Goal: Task Accomplishment & Management: Manage account settings

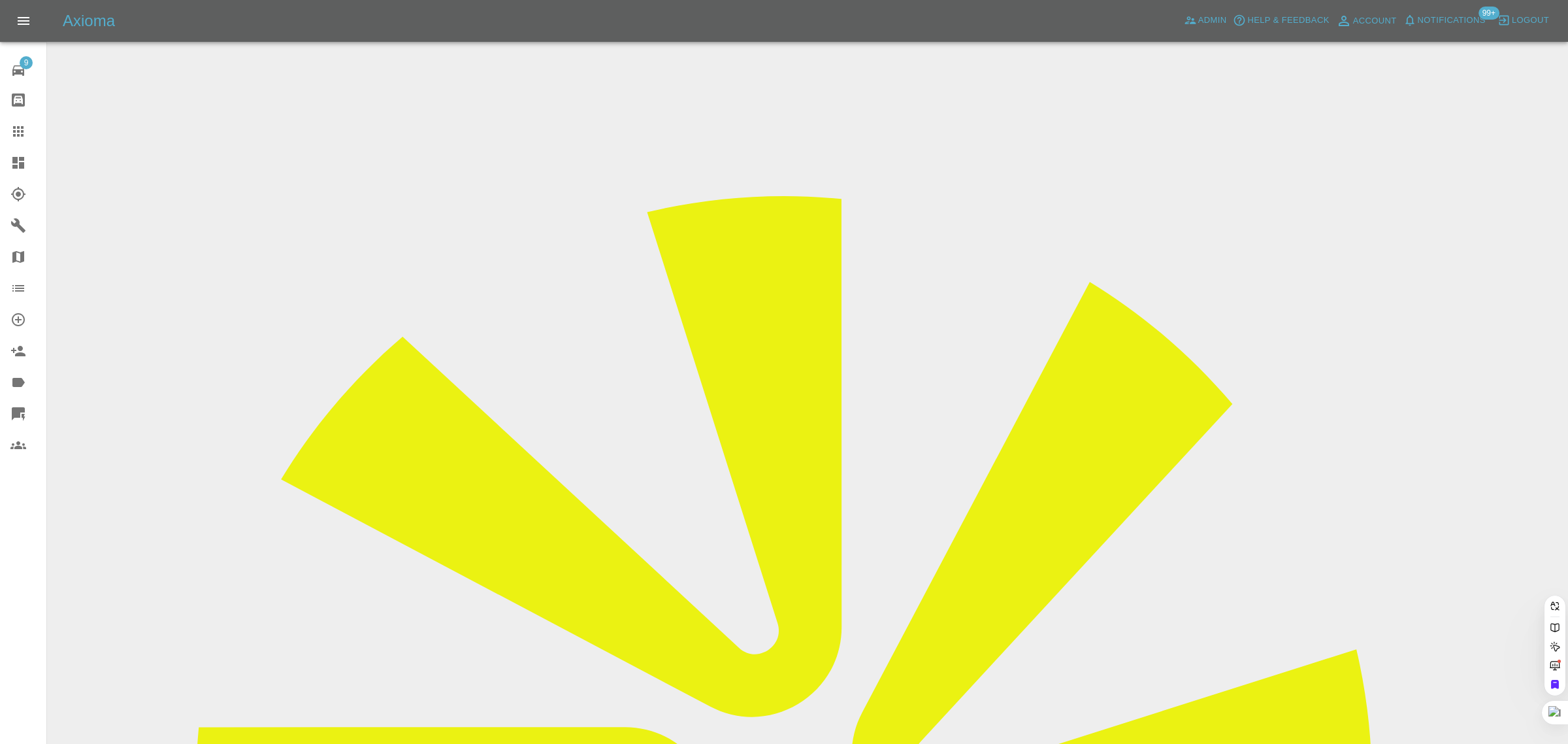
paste input "peter.smees22@gmail.com"
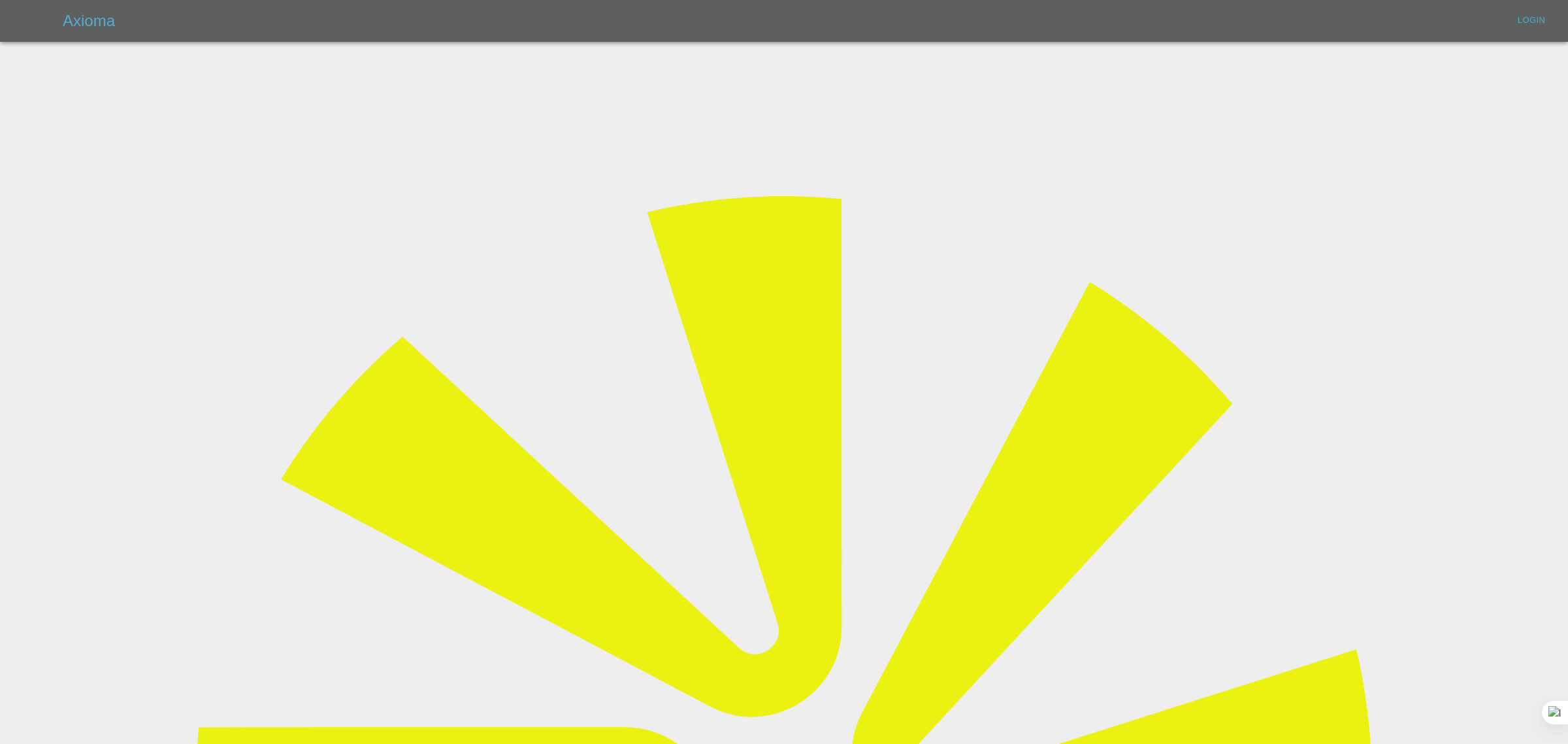
type input "peter.smees22@gmail.com"
type input "bookkeeping@fifoaccounting.com"
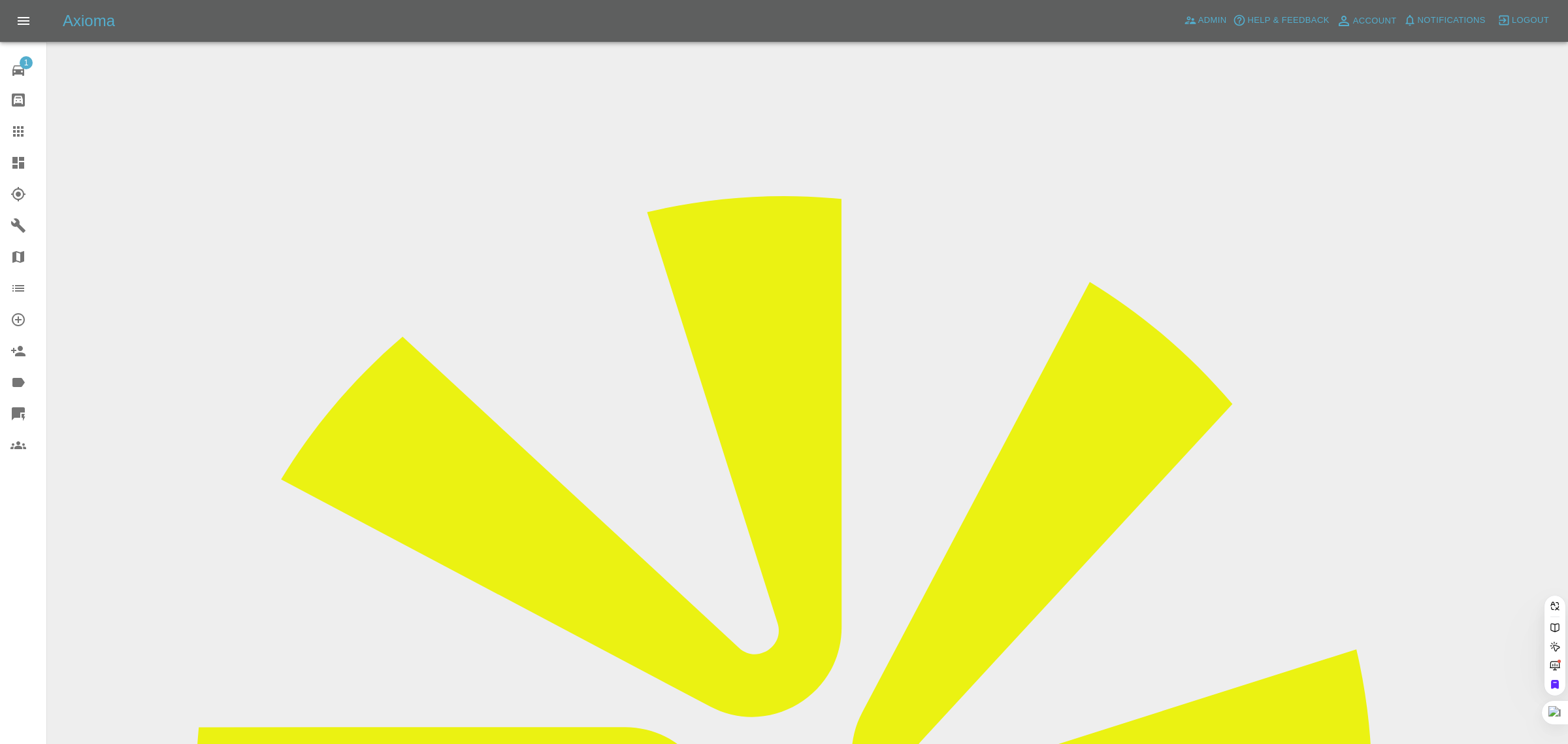
paste input "peter.smees22@gmail.com"
type input "peter.smees22@gmail.com"
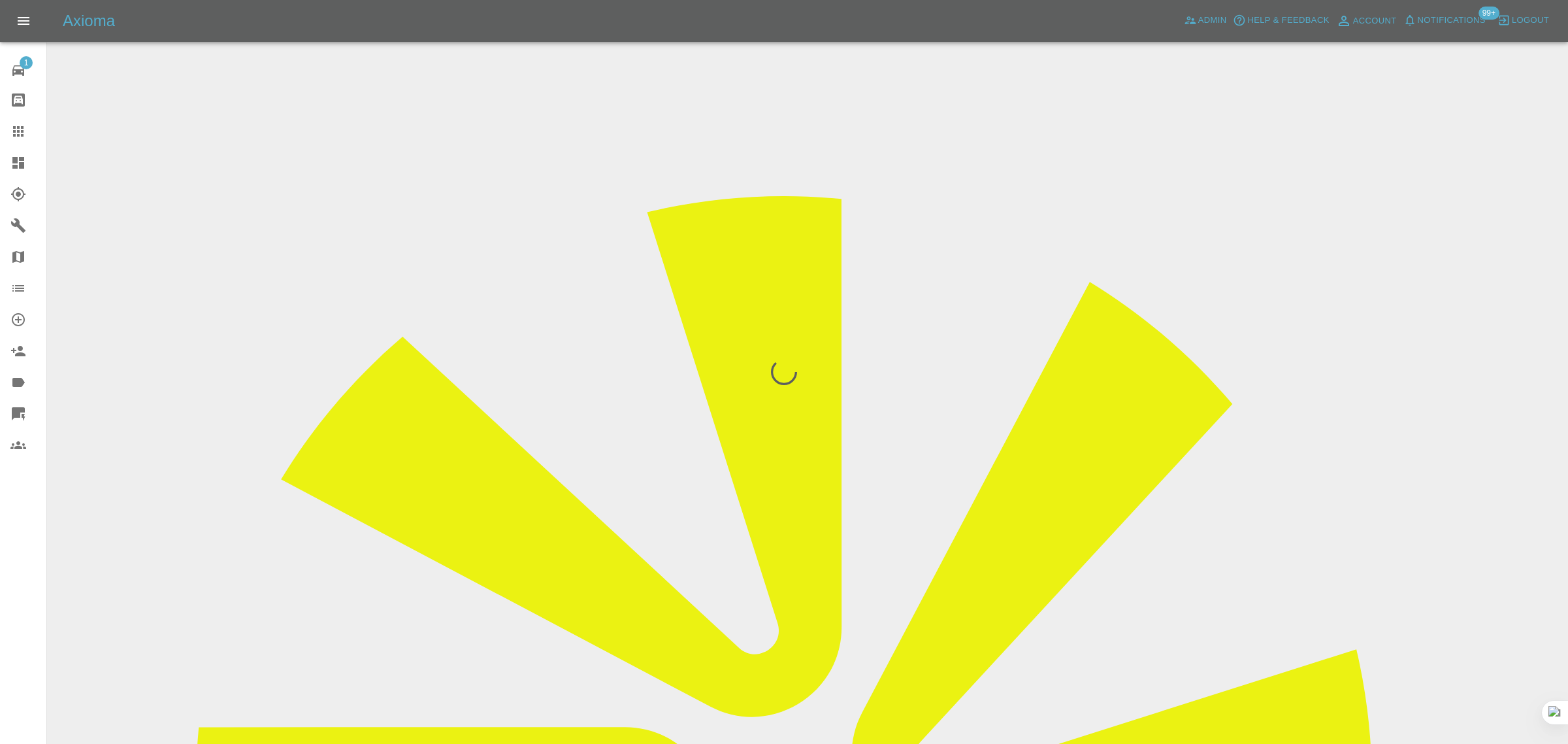
click at [18, 617] on div "1 Repair home Bodyshop home Claims Dashboard Explorer Garages Map Organization …" at bounding box center [23, 372] width 47 height 744
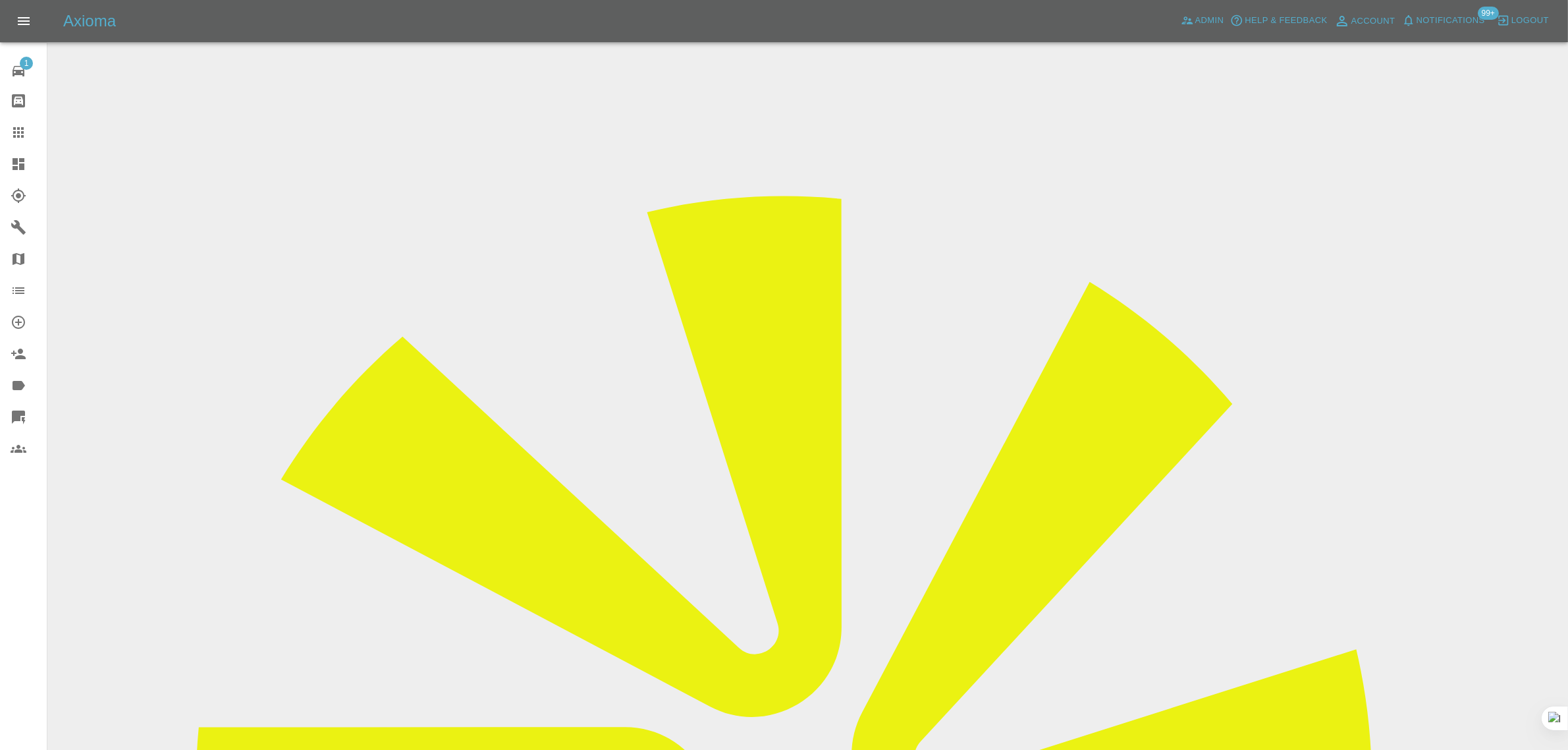
click at [11, 128] on icon at bounding box center [18, 132] width 16 height 16
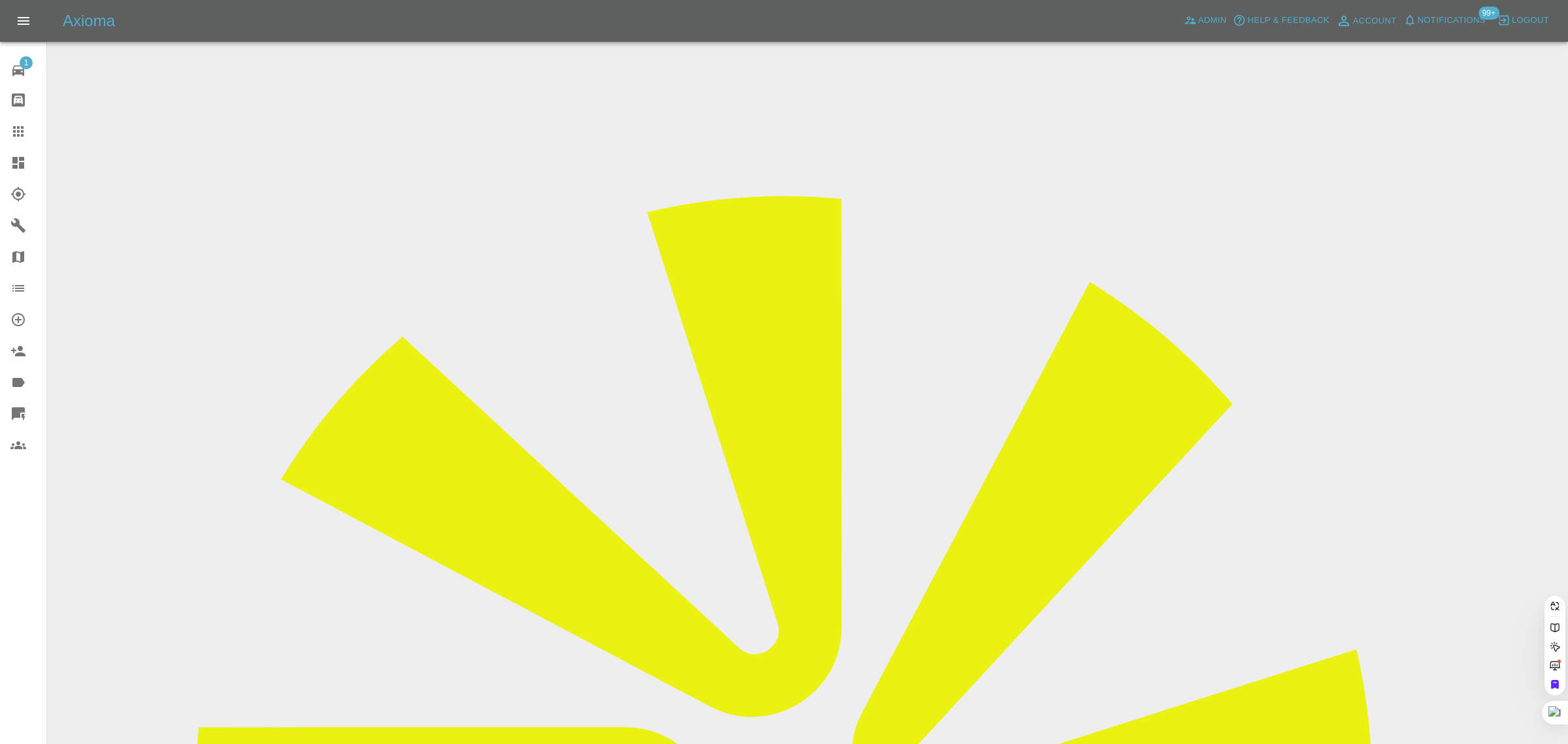
paste input "mariusiordanescu@gmail.com"
type input "mariusiordanescu@gmail.com"
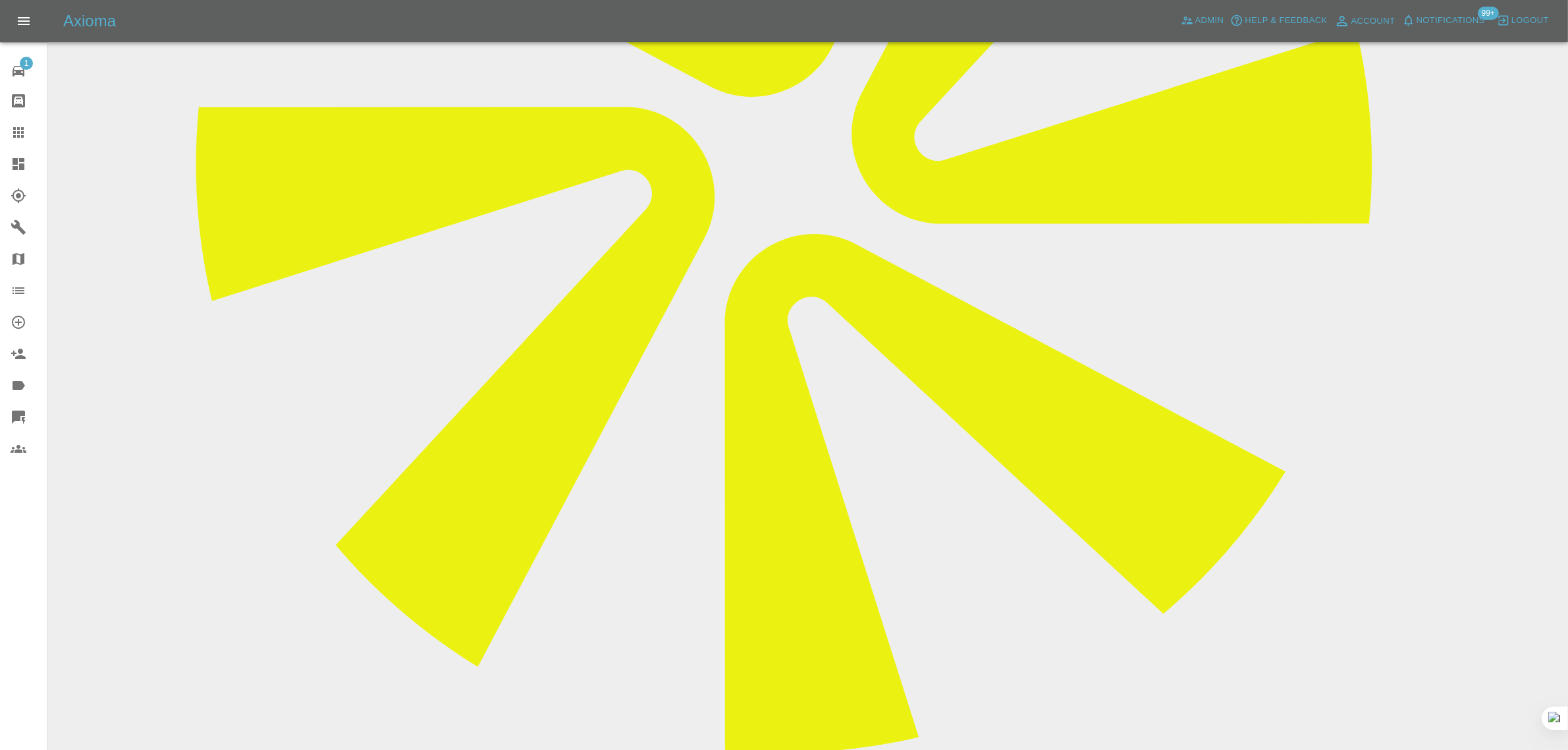
scroll to position [659, 0]
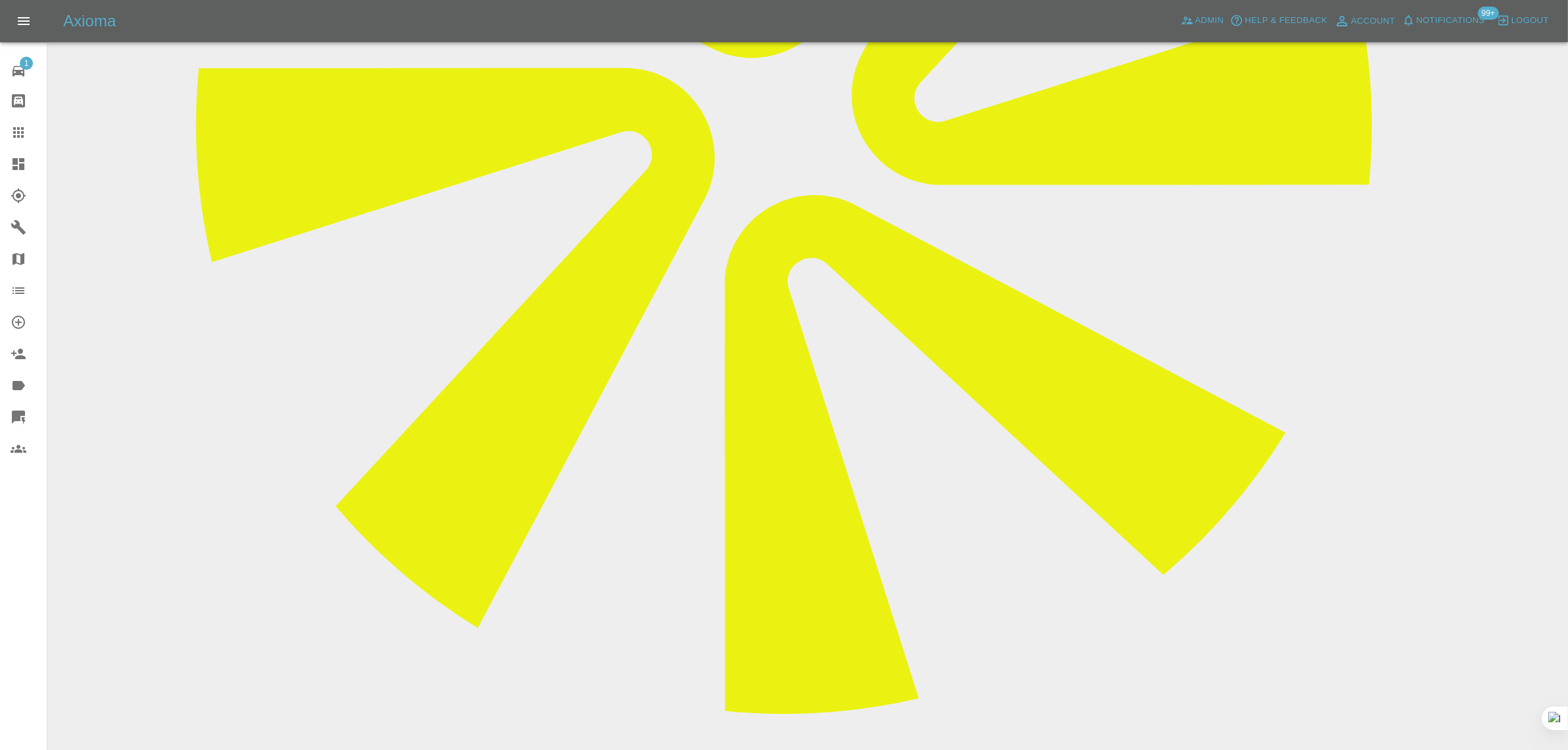
paste textarea "I need to send the car back to the manufacturer and the date doesn't suit me an…"
type textarea "I need to send the car back to the manufacturer and the date doesn't suit me an…"
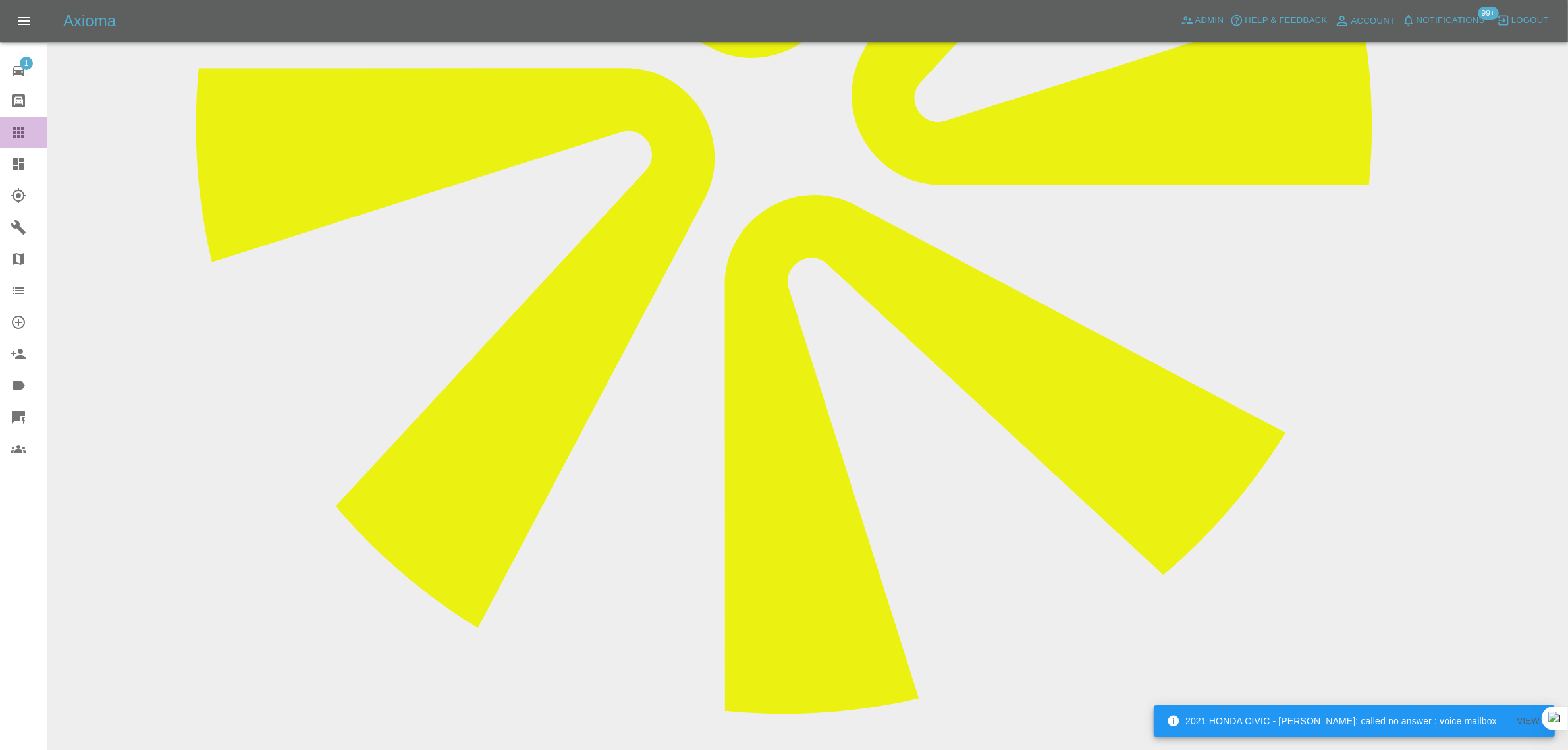
click at [19, 127] on icon at bounding box center [18, 132] width 10 height 10
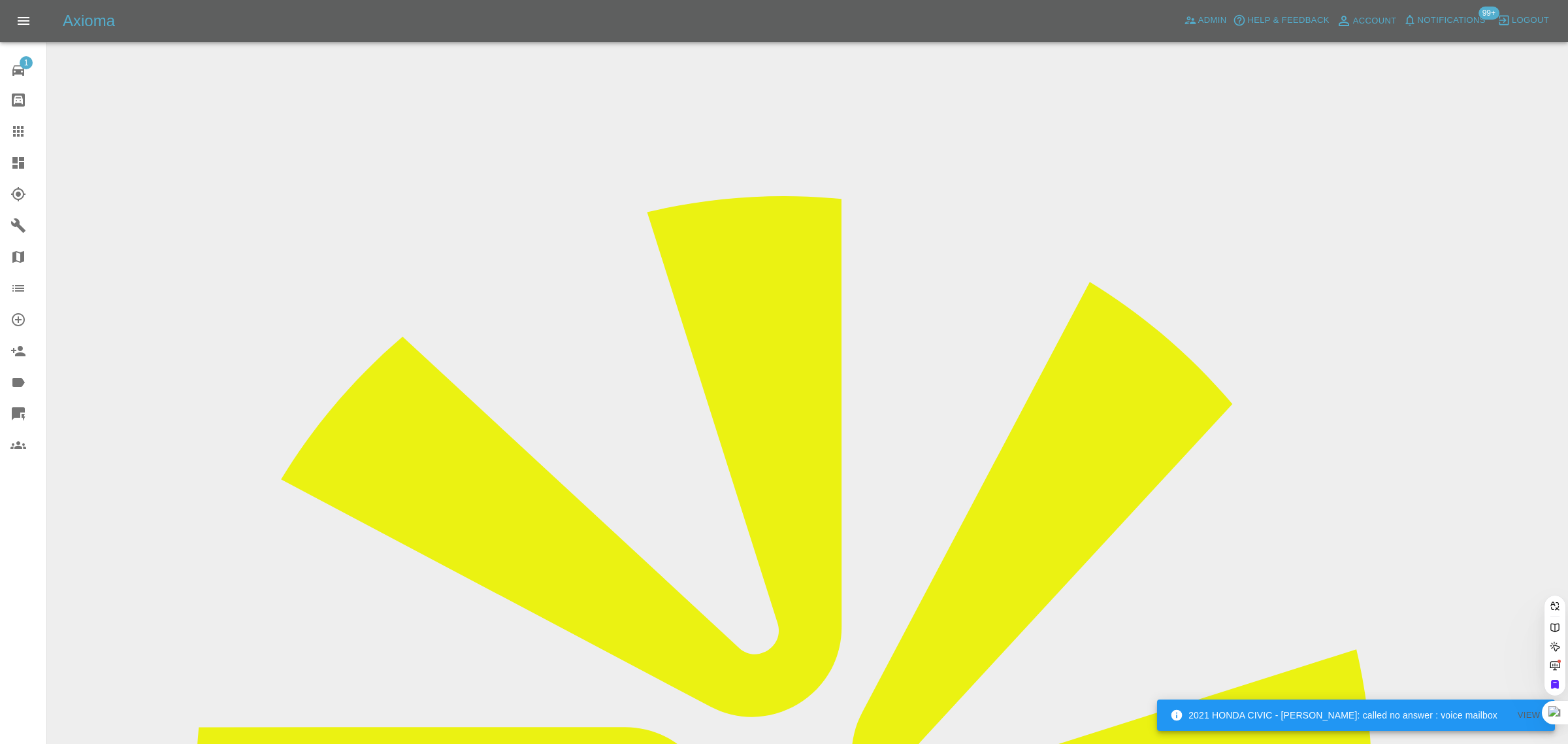
paste input "frankstry@gmail.com"
type input "frankstry@gmail.com"
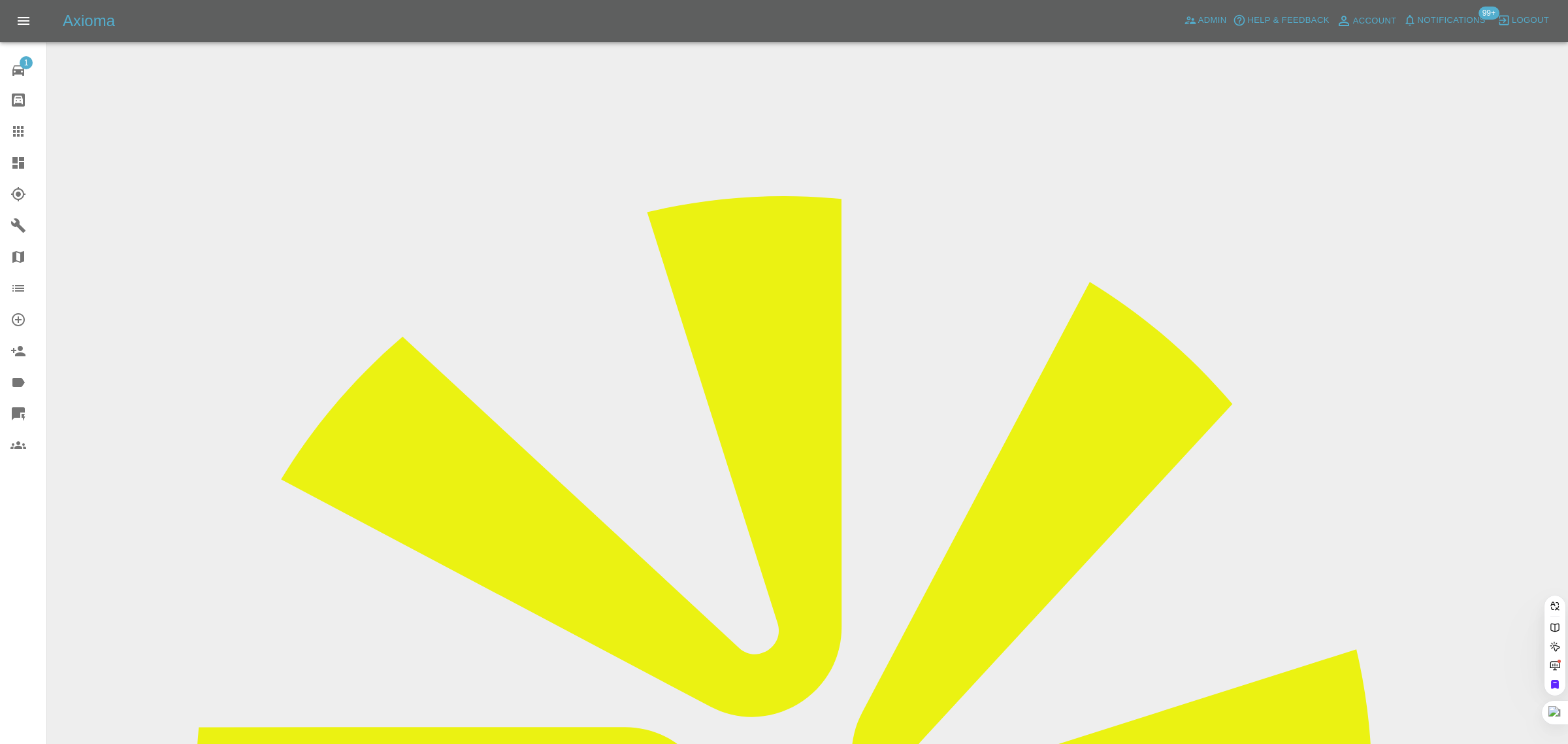
scroll to position [0, 0]
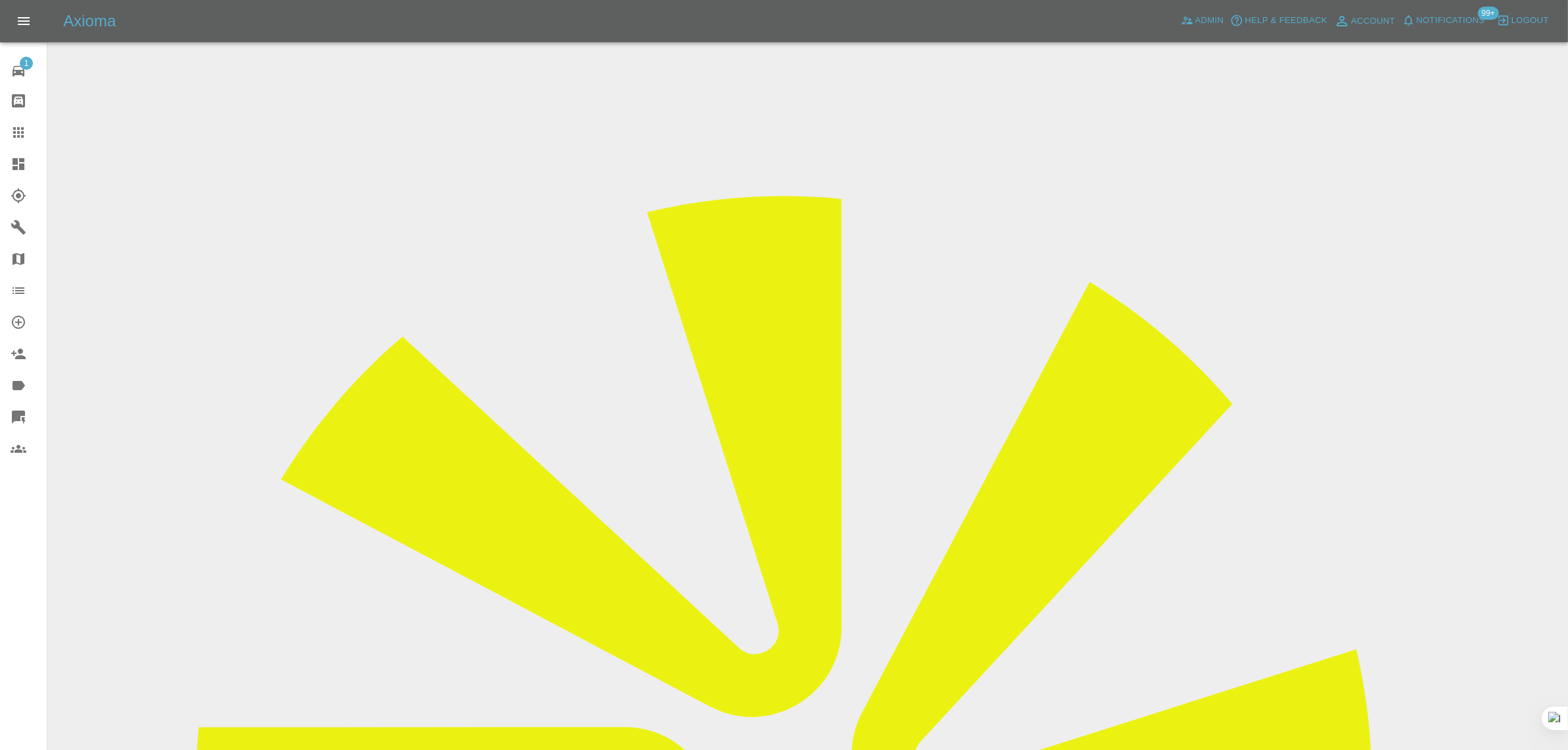
drag, startPoint x: 32, startPoint y: 125, endPoint x: 49, endPoint y: 98, distance: 31.9
click at [31, 125] on div at bounding box center [29, 132] width 37 height 16
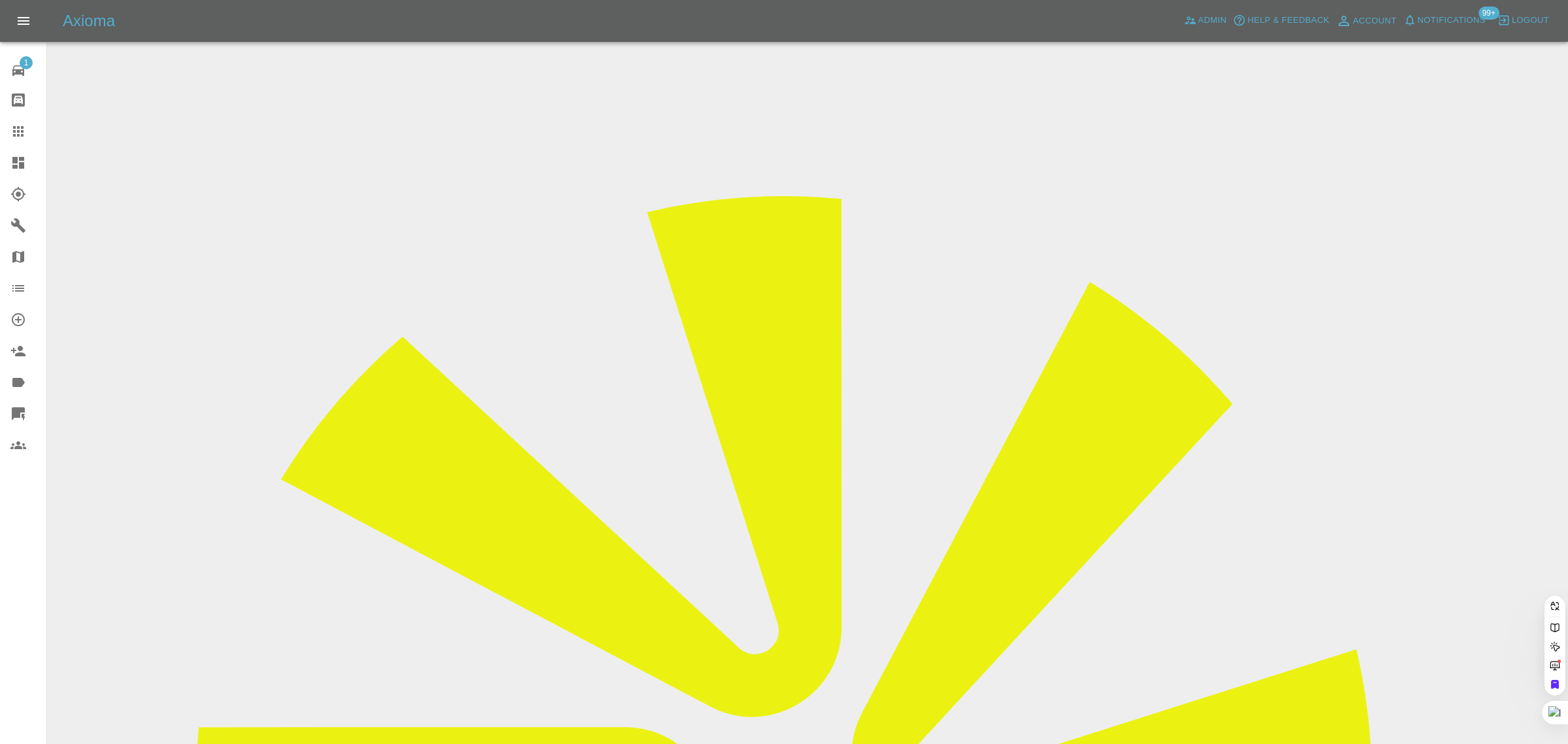
paste input "[EMAIL_ADDRESS][DOMAIN_NAME]"
type input "[EMAIL_ADDRESS][DOMAIN_NAME]"
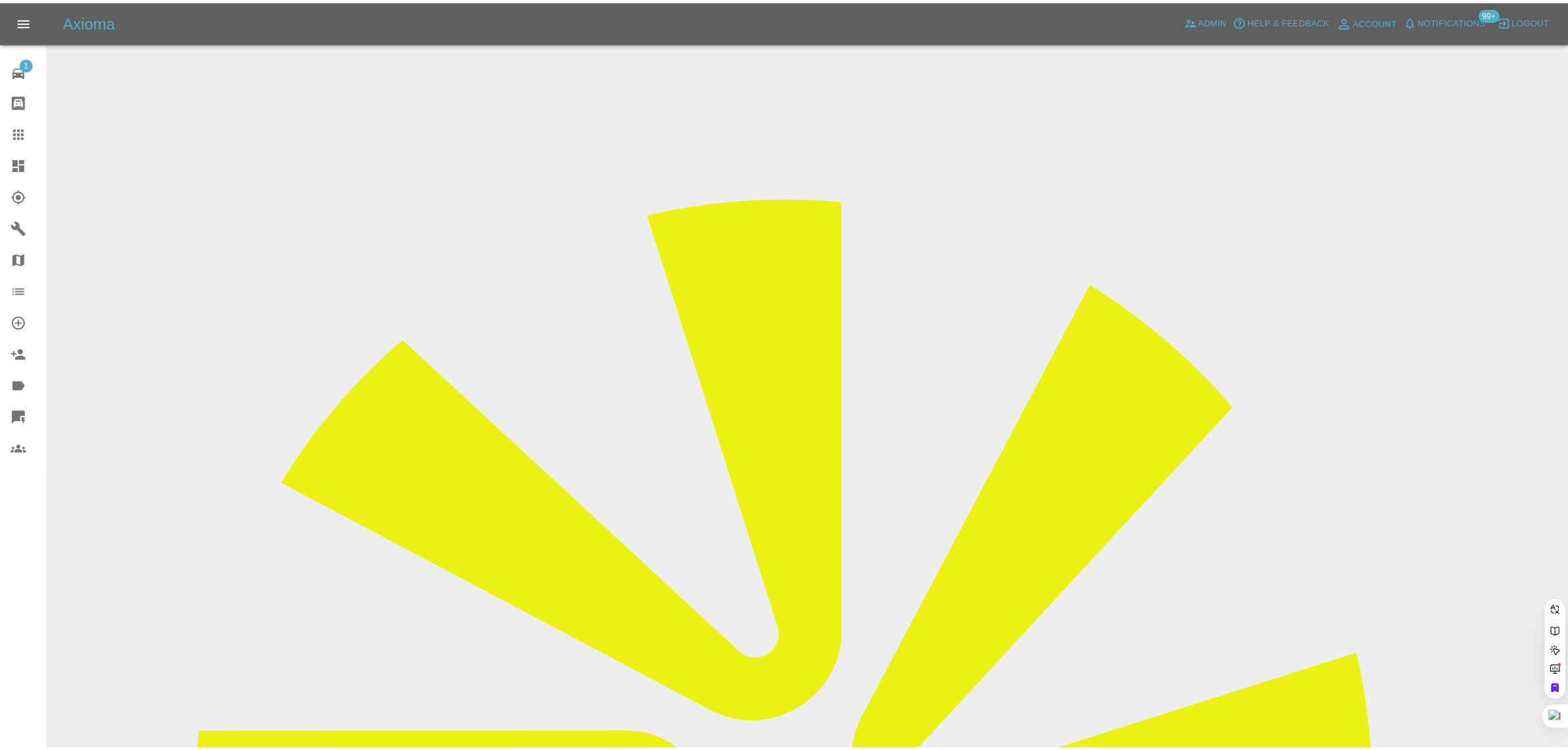
scroll to position [0, 0]
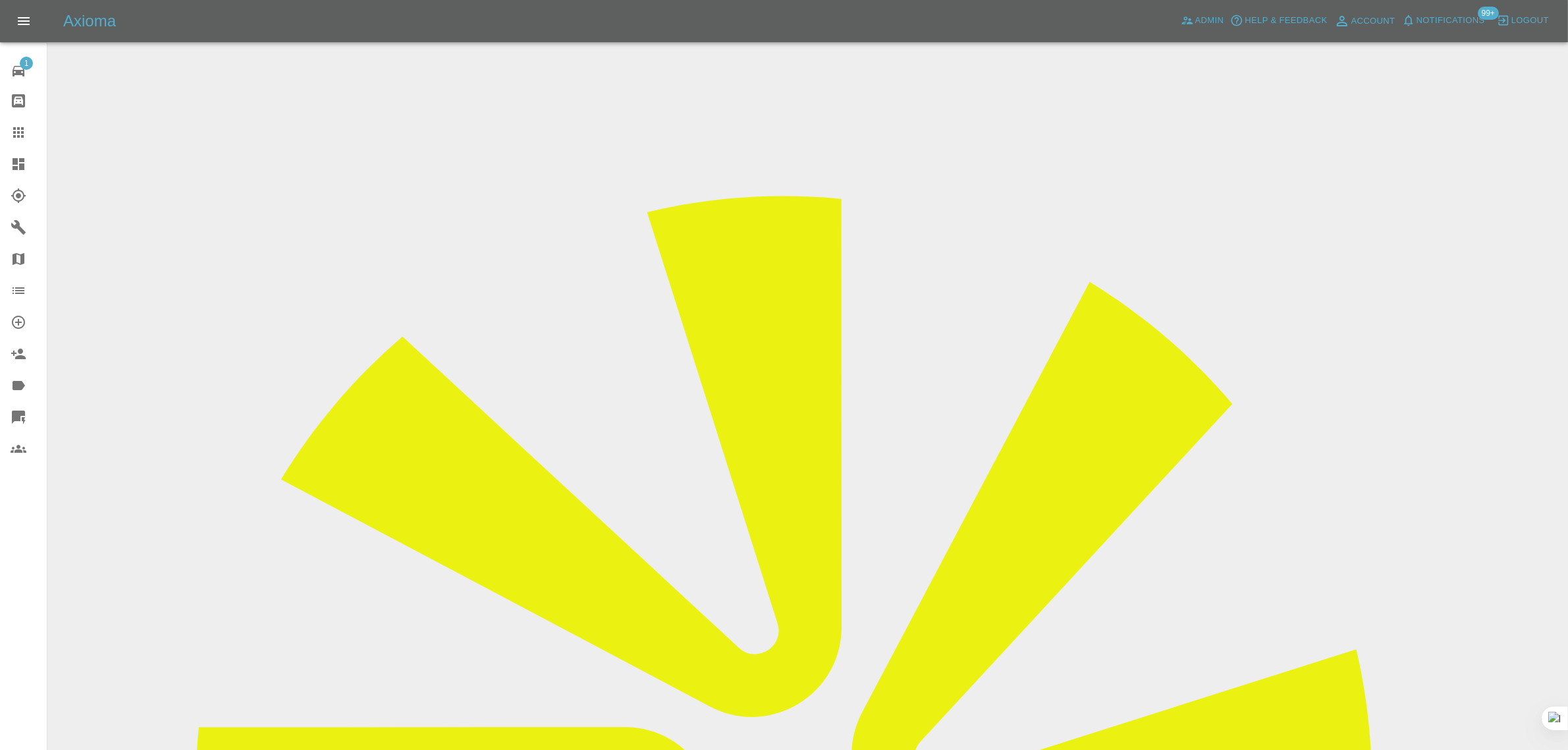
drag, startPoint x: 33, startPoint y: 580, endPoint x: 338, endPoint y: 535, distance: 308.3
click at [37, 578] on div "1 Repair home Bodyshop home Claims Dashboard Explorer Garages Map Organization …" at bounding box center [23, 375] width 47 height 750
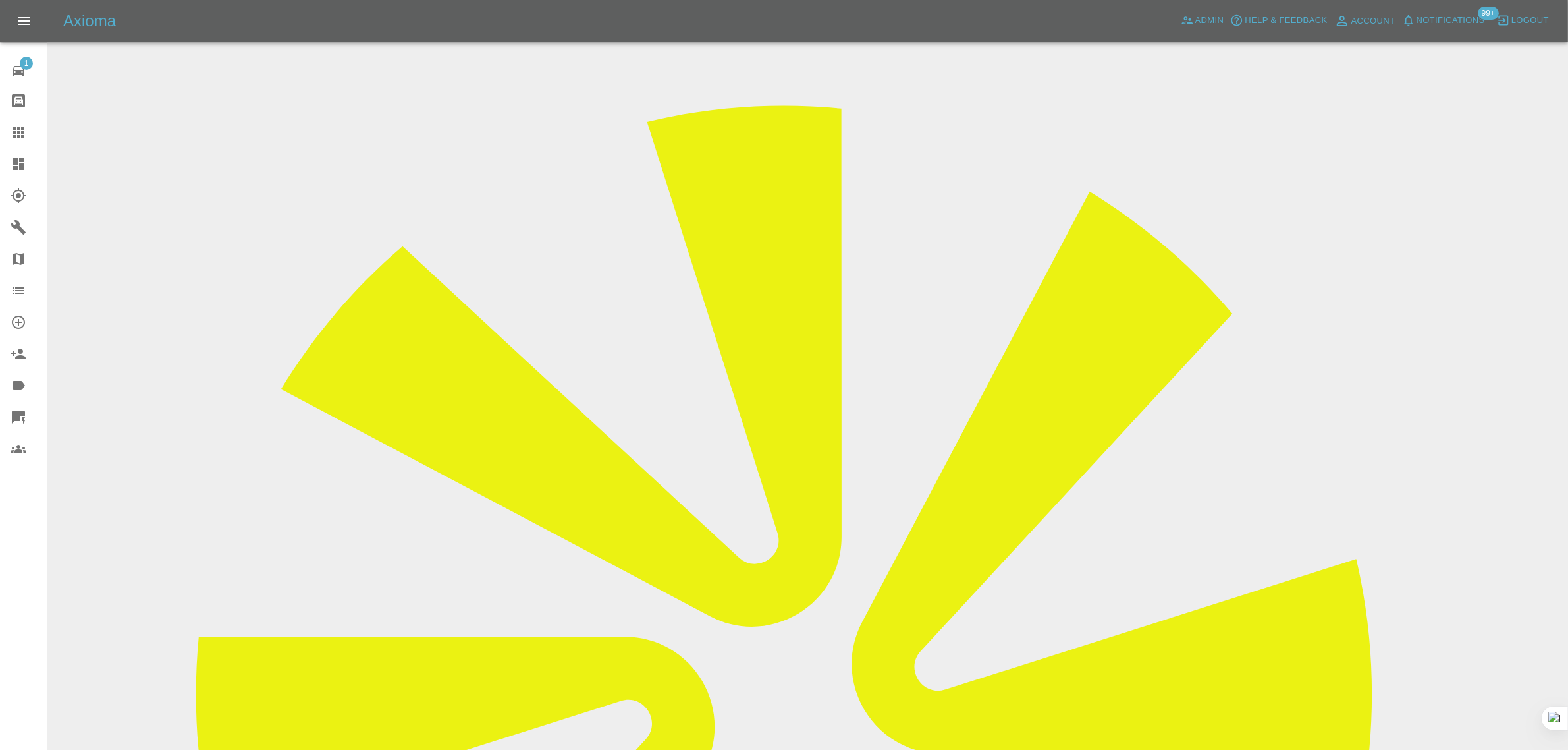
scroll to position [73, 0]
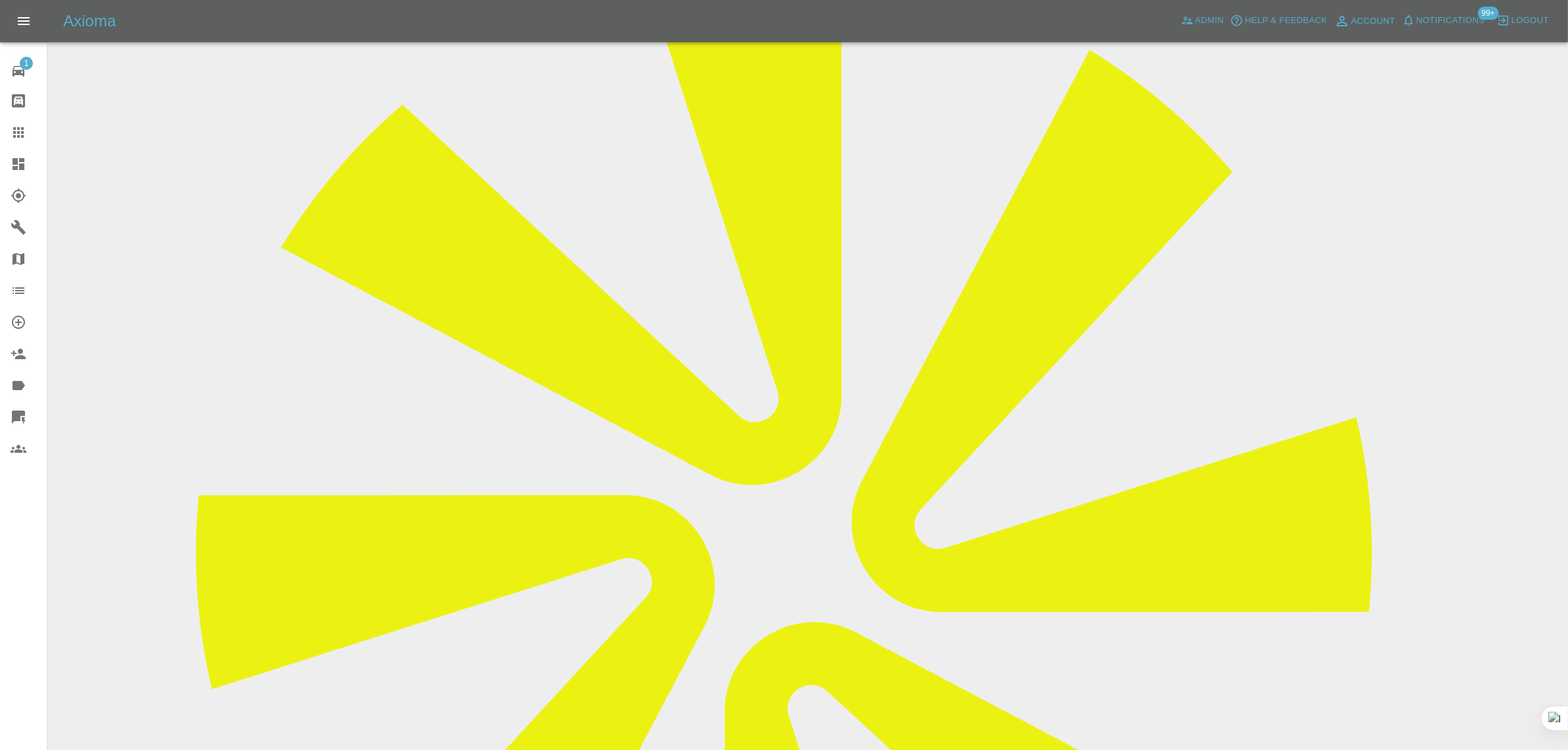
scroll to position [238, 0]
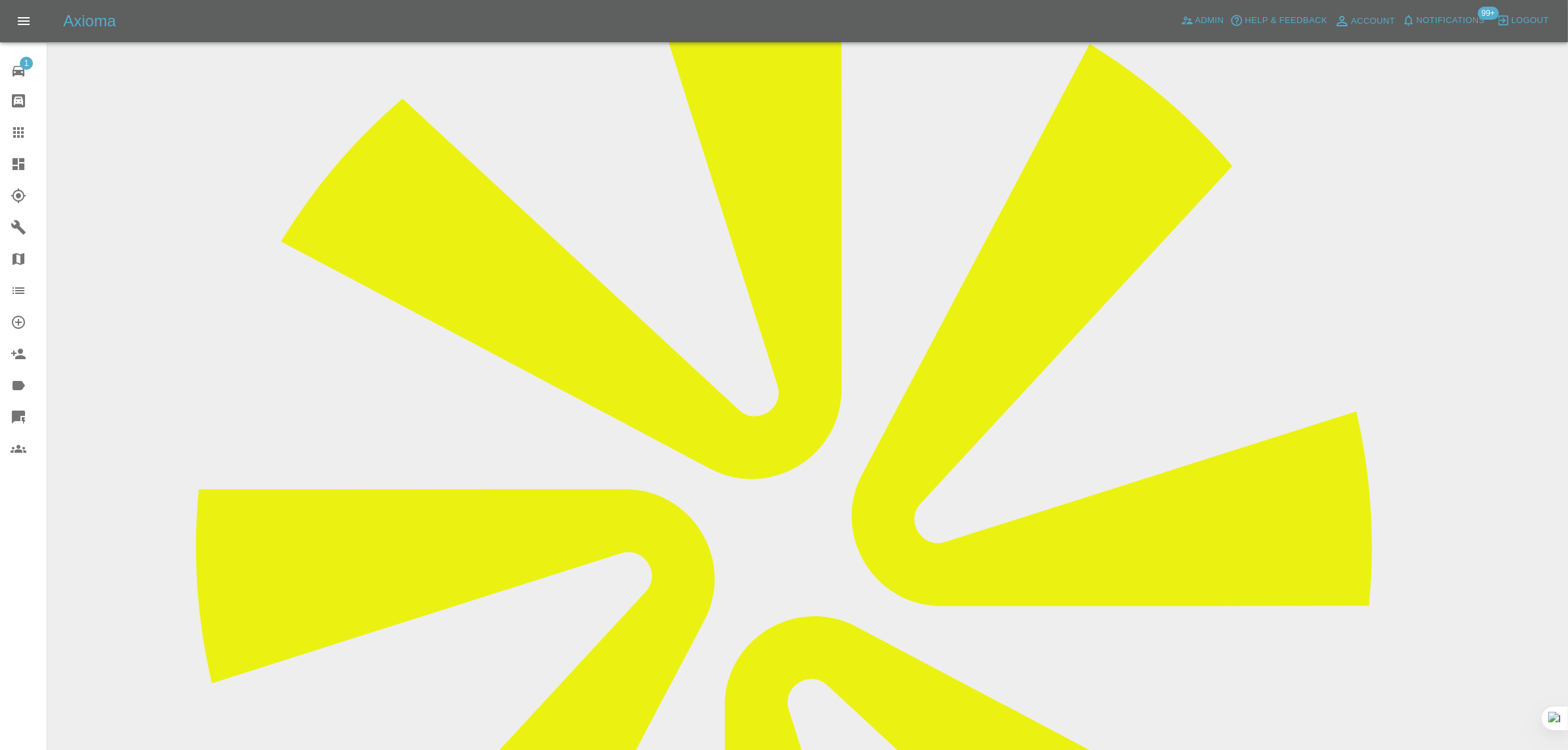
click at [34, 134] on div at bounding box center [29, 132] width 37 height 16
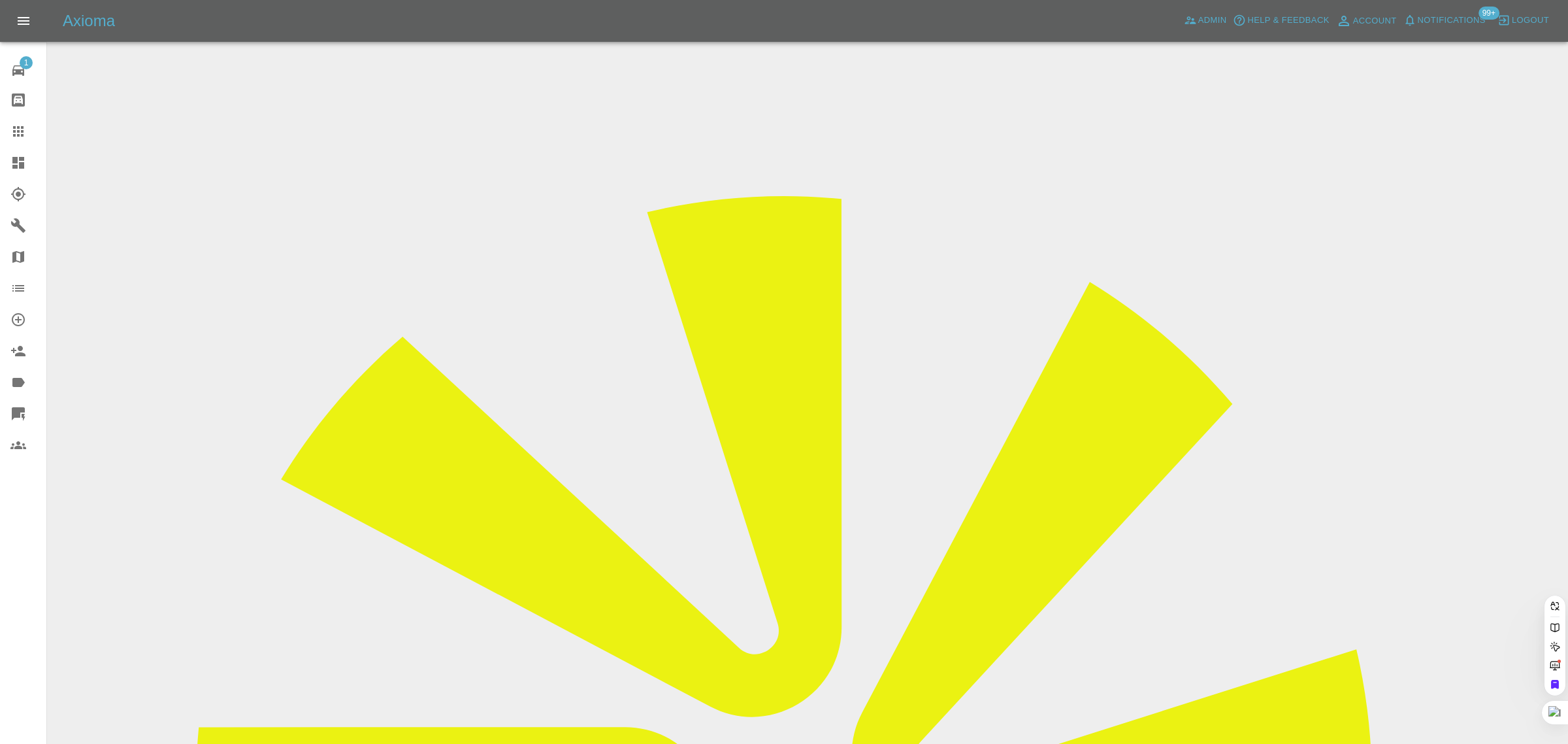
paste input "jillmeades@talktalk.net"
type input "jillmeades@talktalk.net"
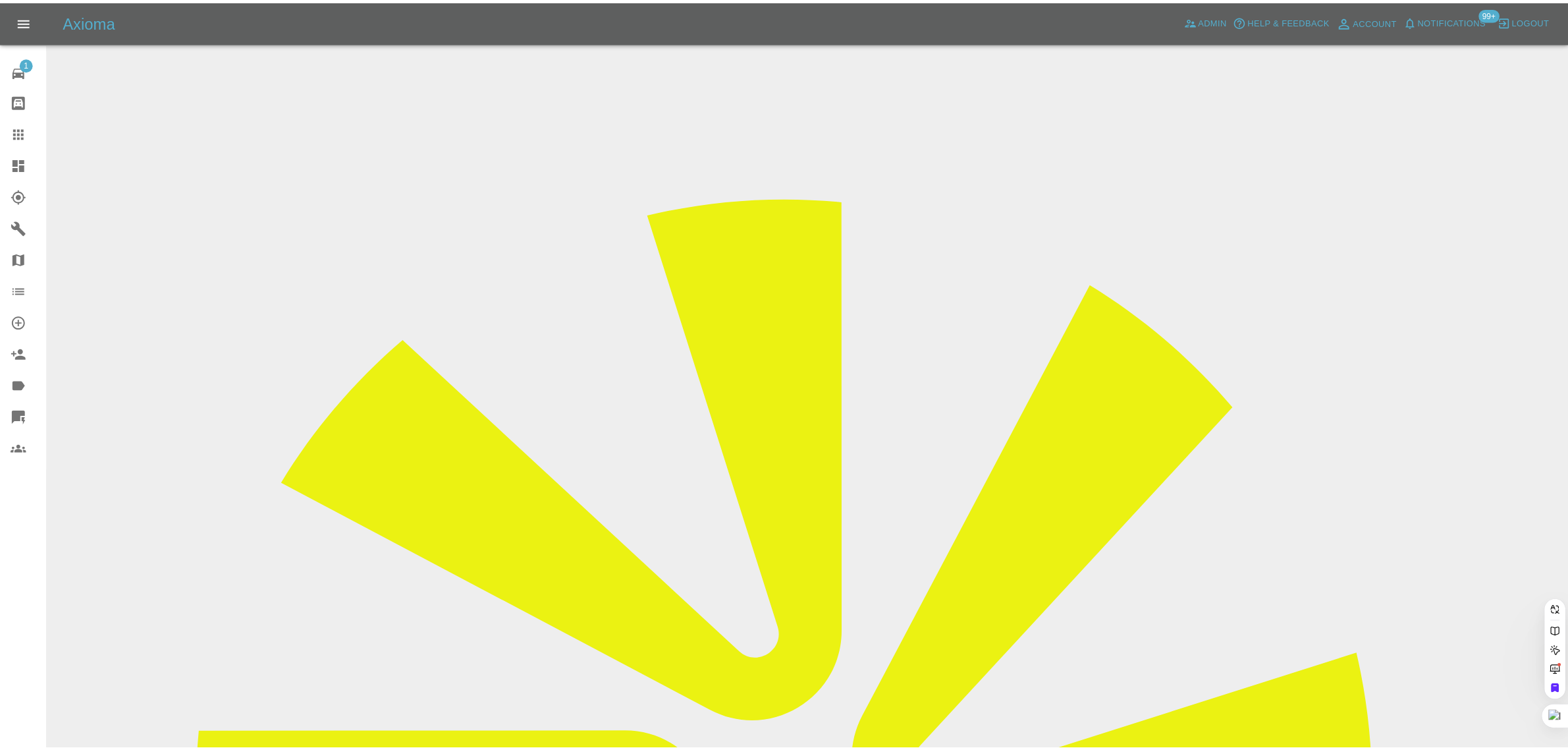
scroll to position [0, 0]
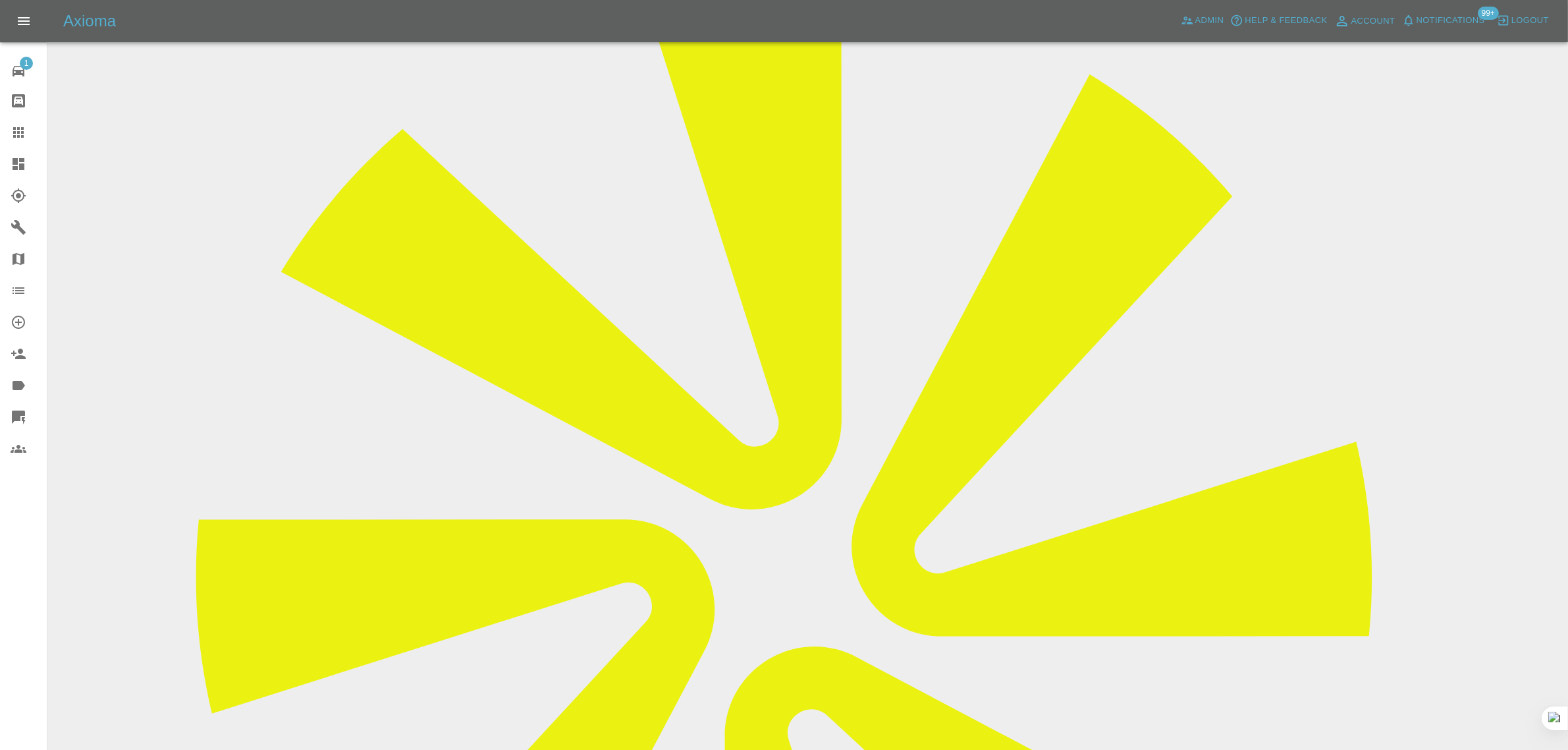
scroll to position [576, 0]
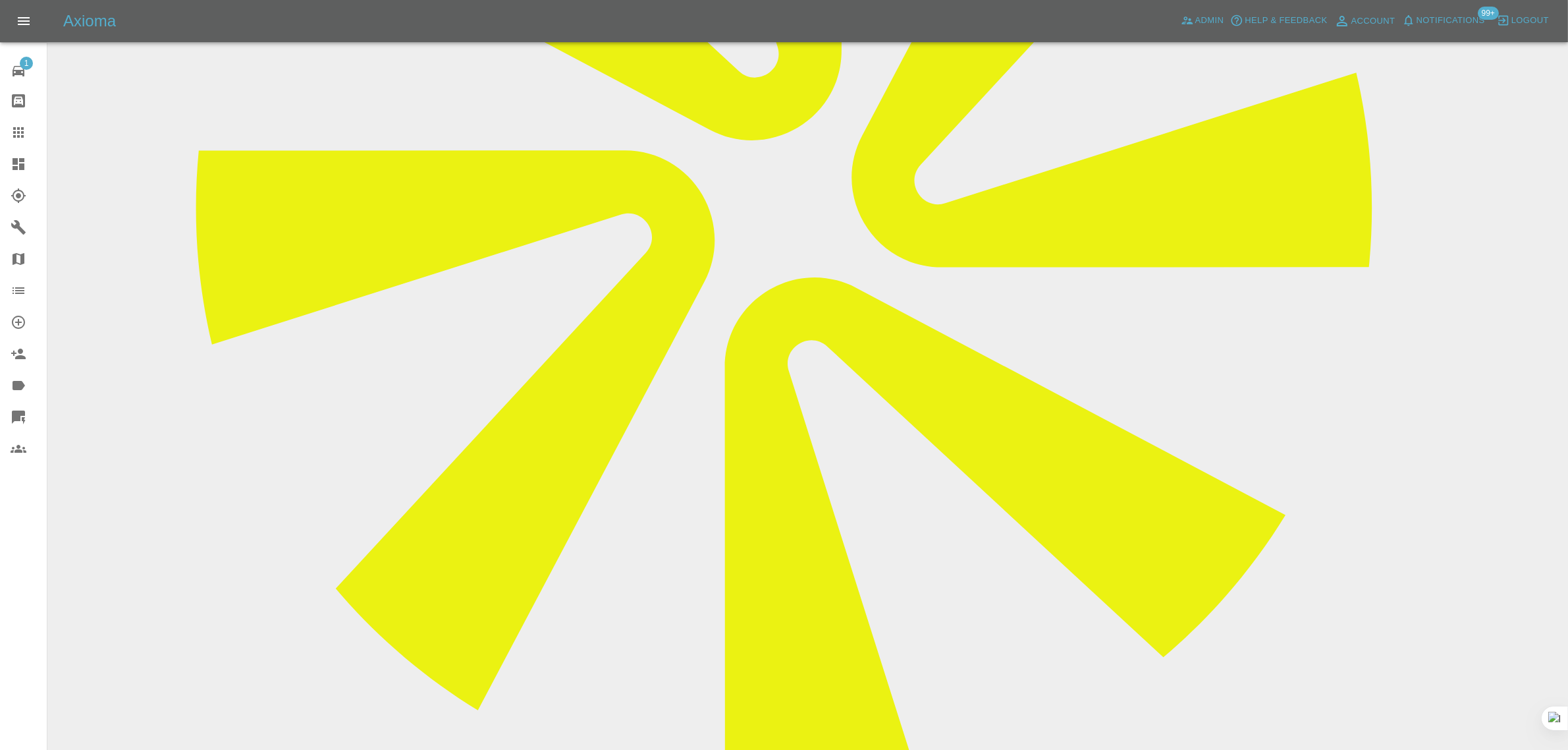
click at [23, 129] on icon at bounding box center [18, 132] width 10 height 10
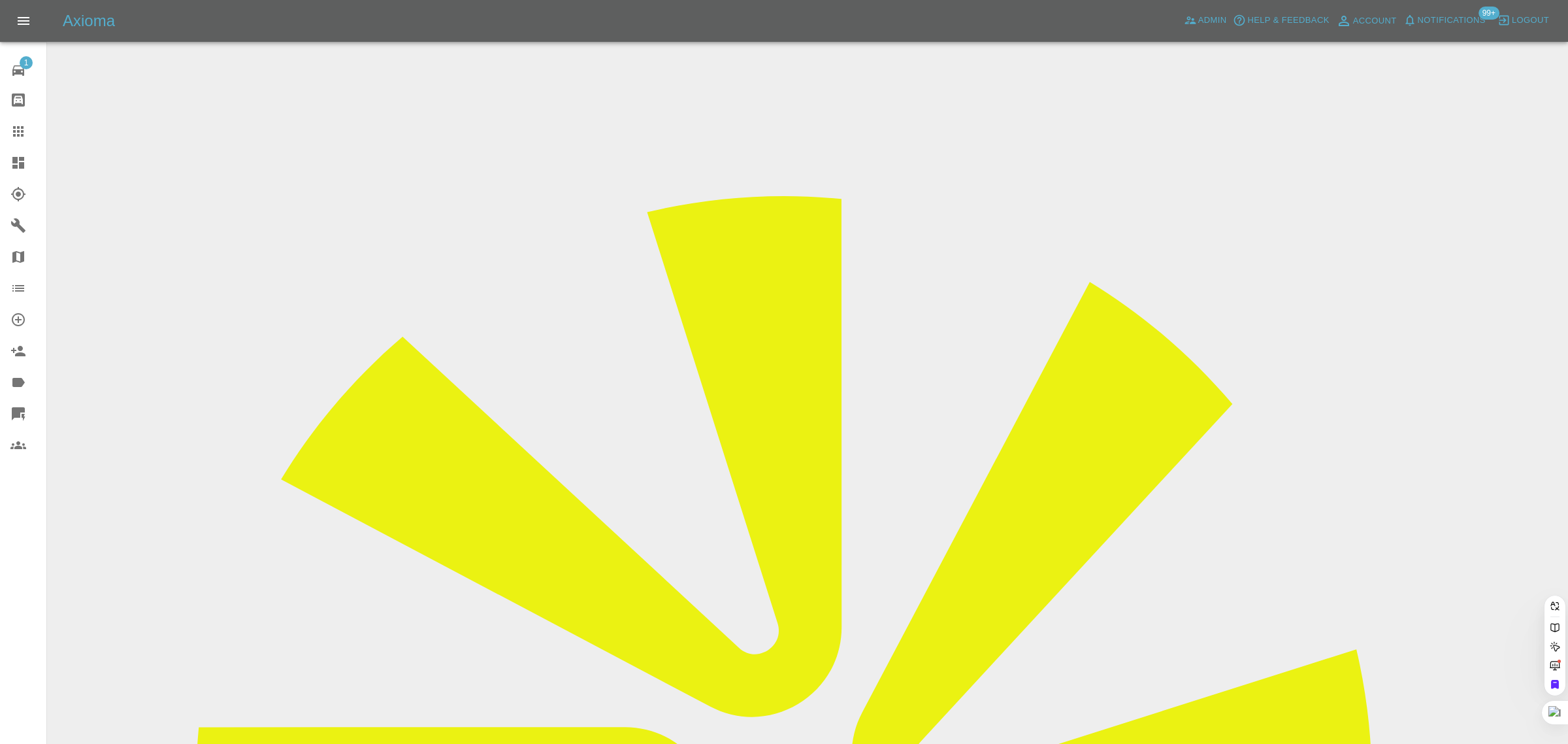
paste input "deborahrea83@yahoo.com"
type input "deborahrea83@yahoo.com"
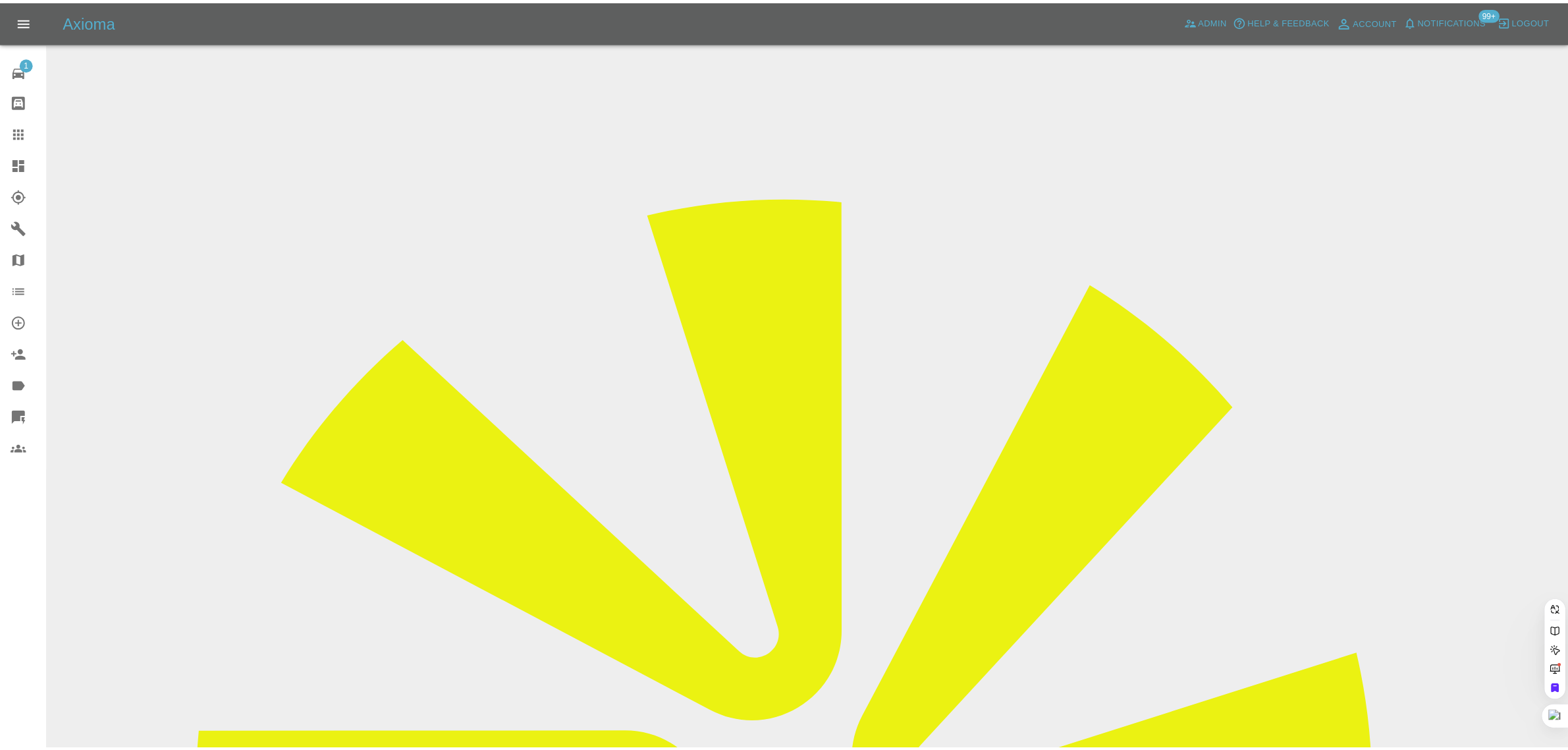
scroll to position [0, 24]
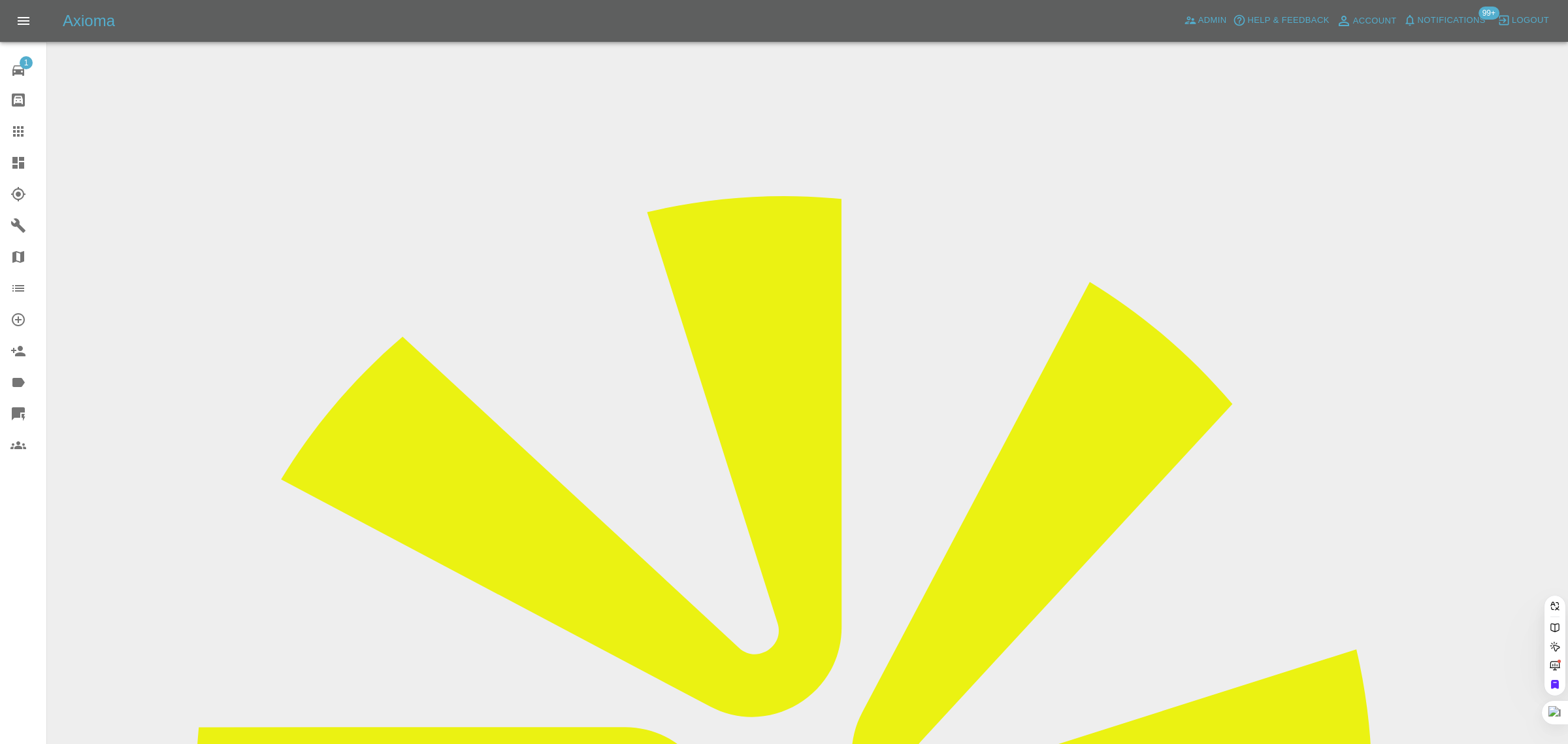
click at [8, 484] on div "1 Repair home Bodyshop home Claims Dashboard Explorer Garages Map Organization …" at bounding box center [23, 372] width 47 height 744
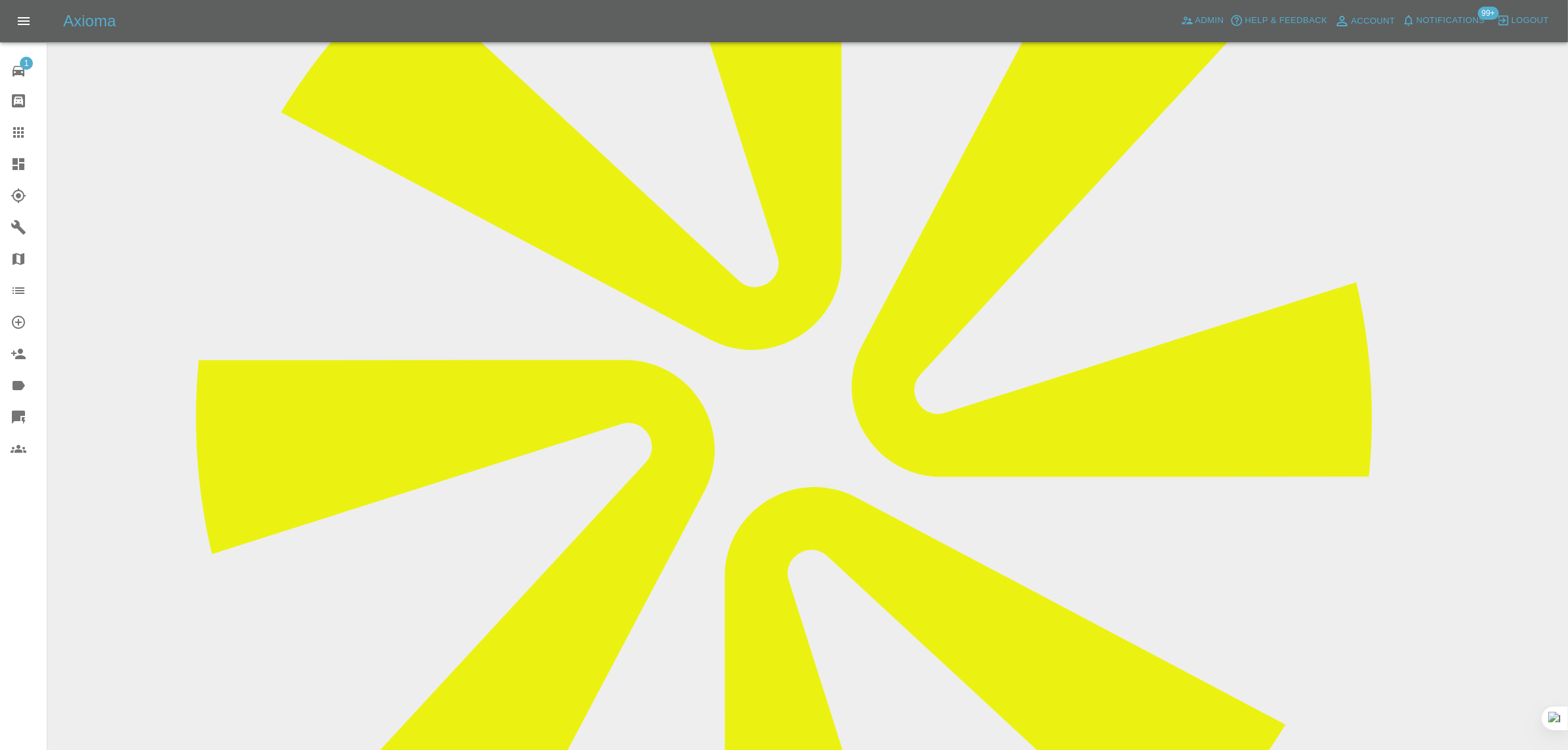
scroll to position [576, 0]
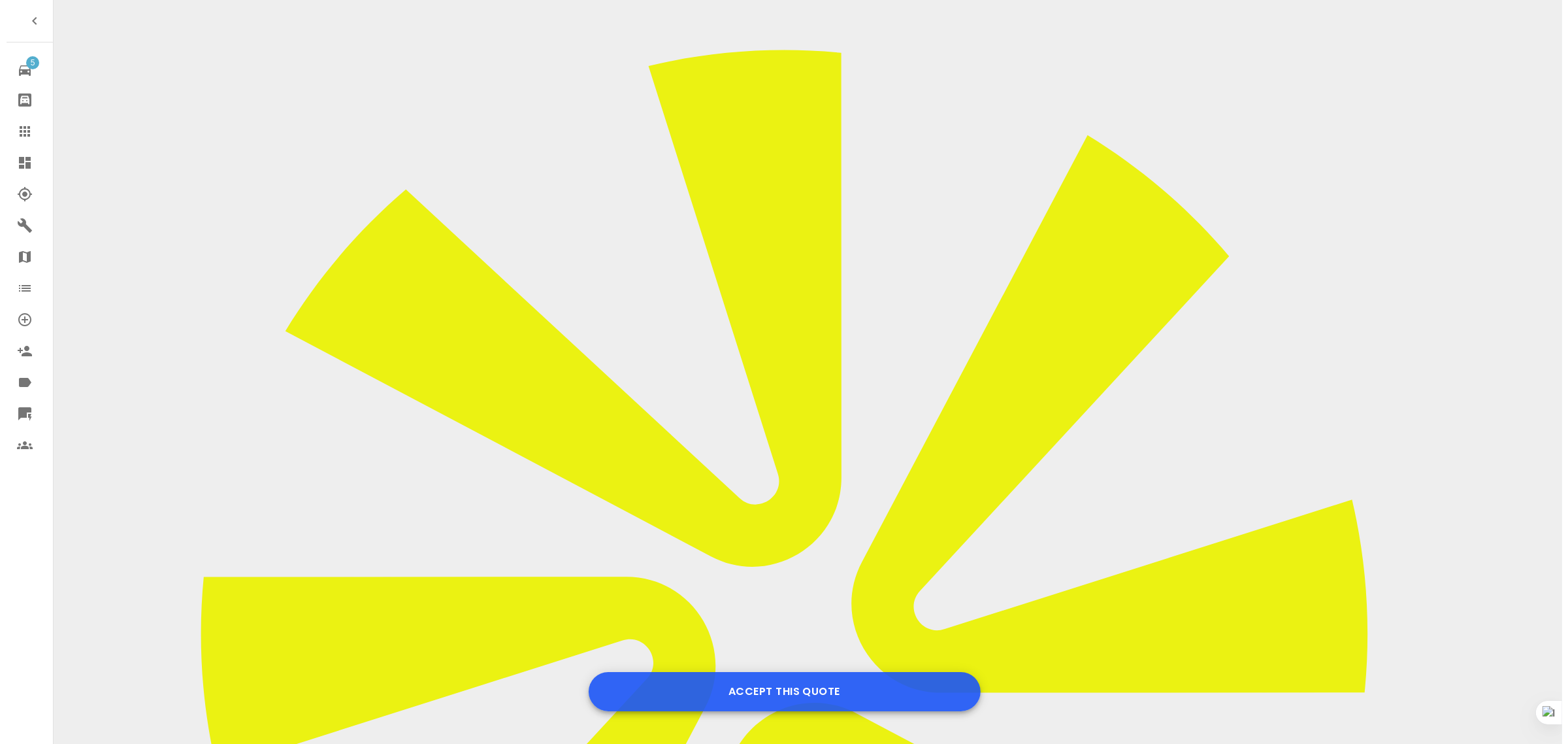
scroll to position [408, 0]
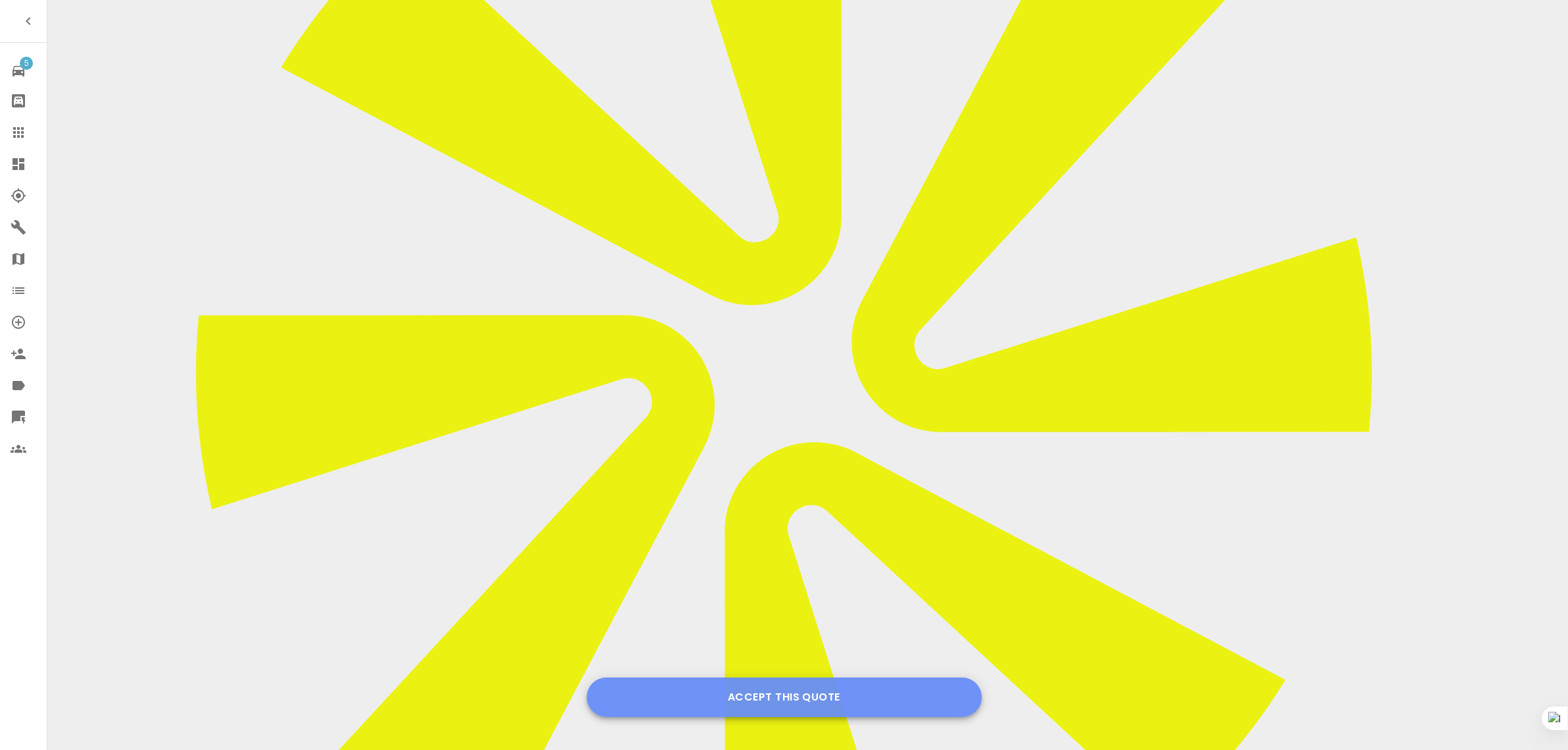
click at [782, 701] on button "Accept this Quote" at bounding box center [785, 697] width 395 height 40
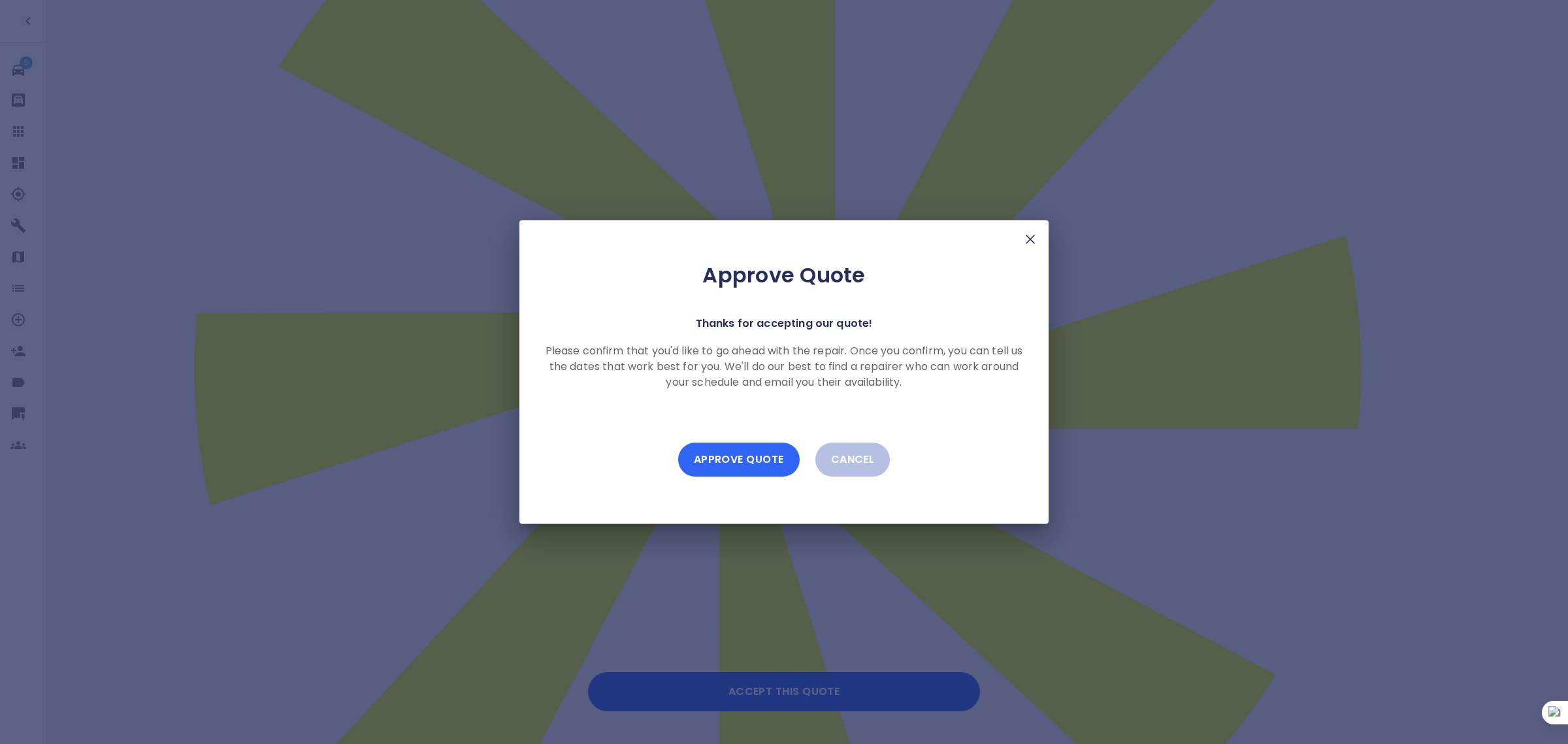
click at [750, 459] on button "Approve Quote" at bounding box center [739, 459] width 121 height 34
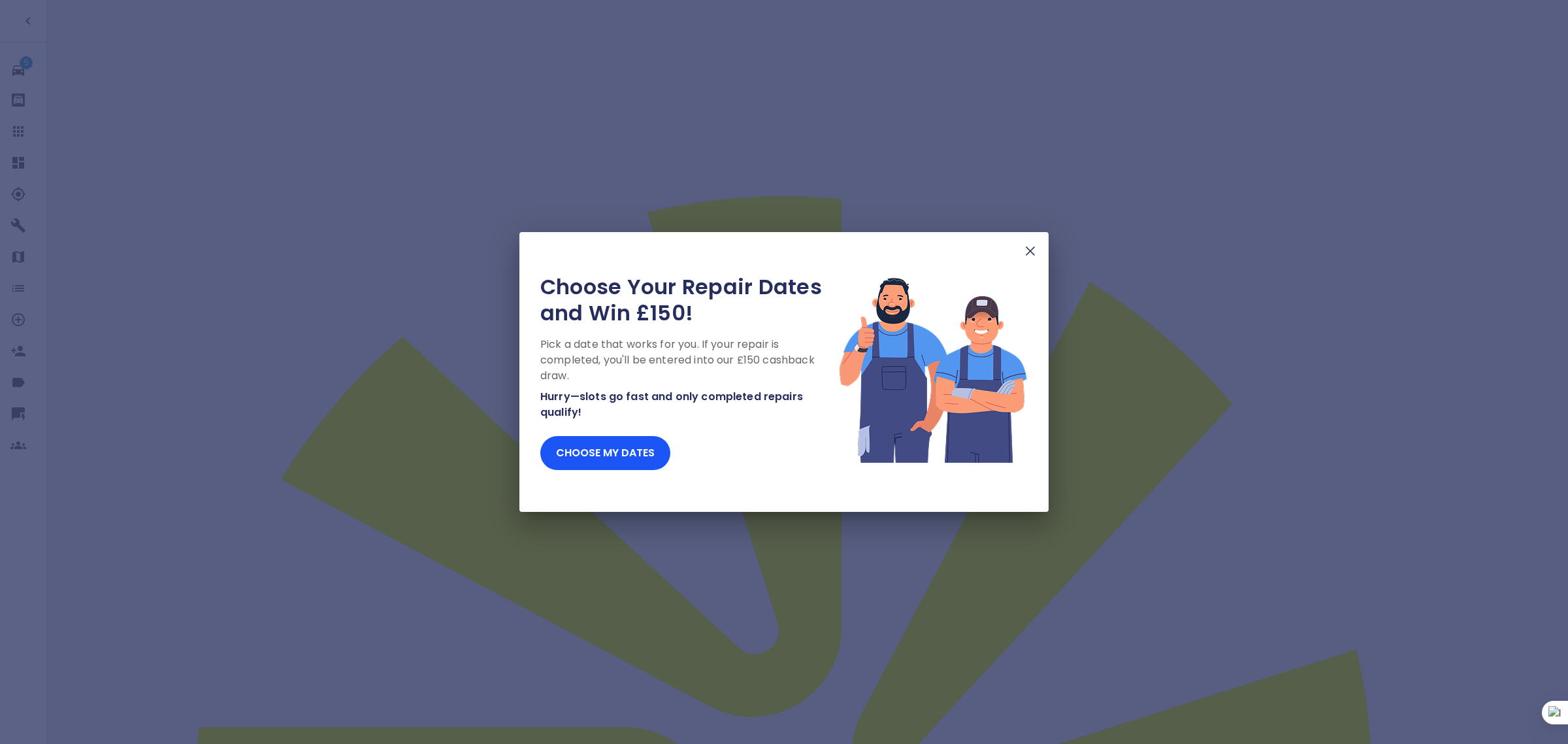
click at [1027, 255] on img at bounding box center [1030, 251] width 16 height 16
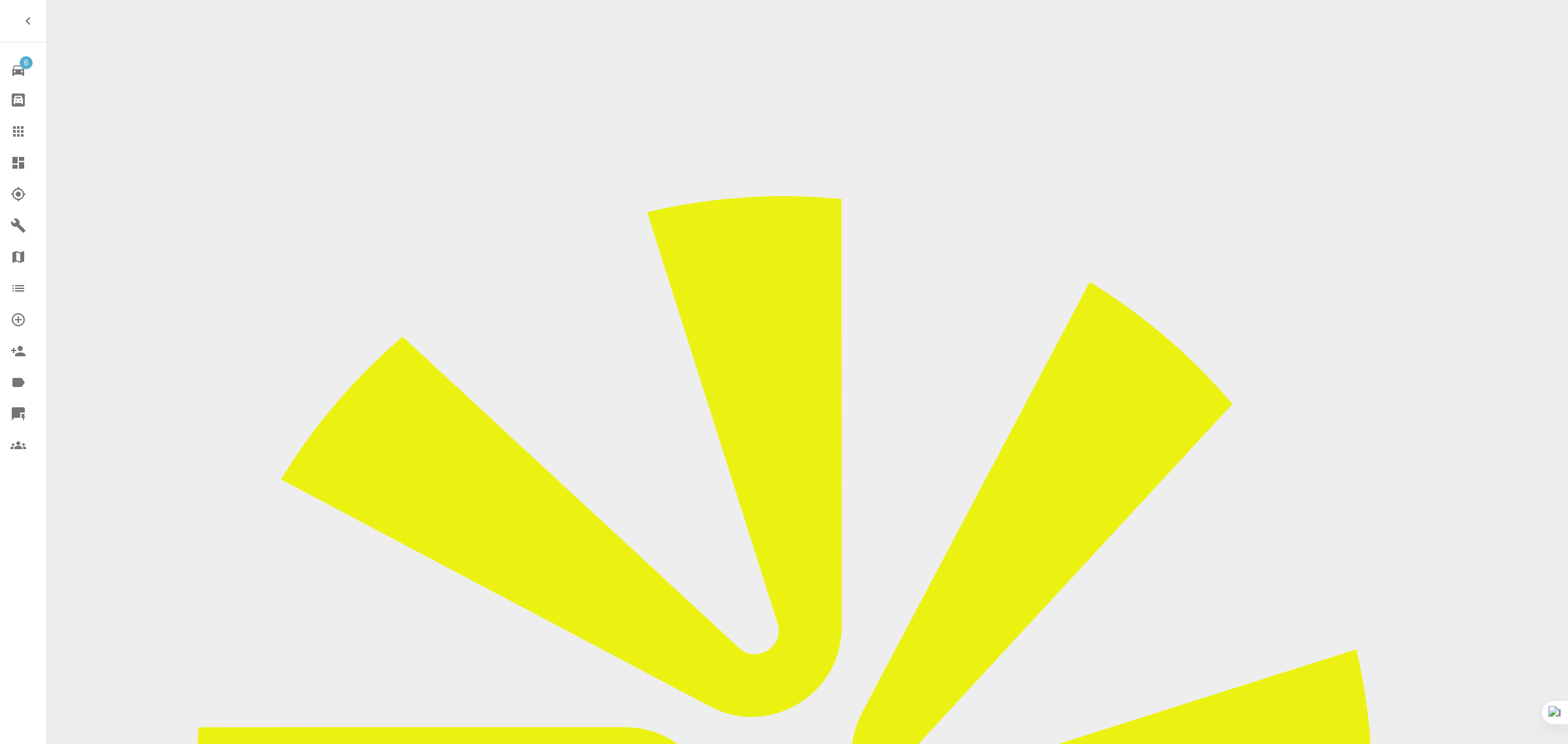
click at [13, 135] on icon at bounding box center [18, 131] width 10 height 10
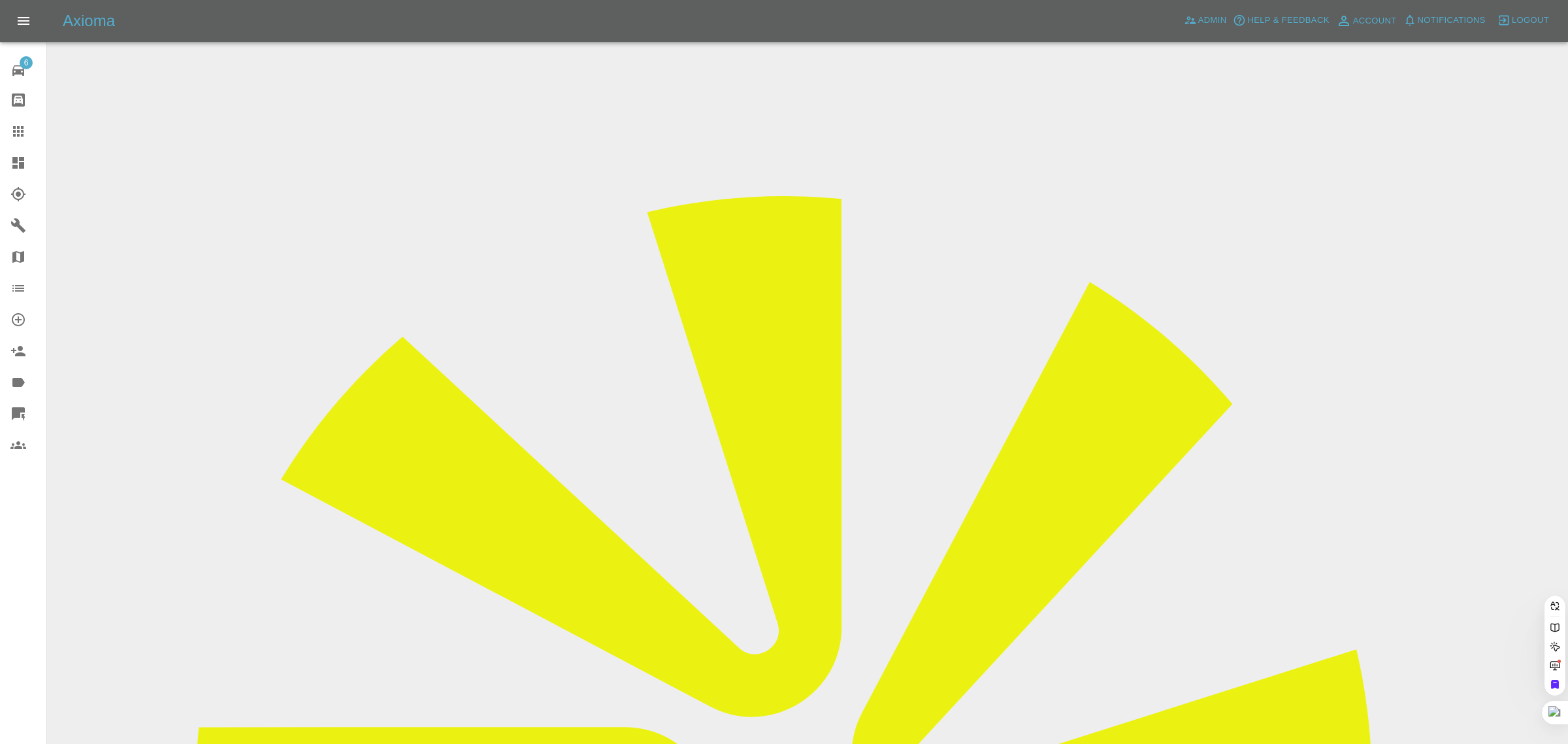
paste input "cristi.glavan@yahoo.com"
type input "cristi.glavan@yahoo.com"
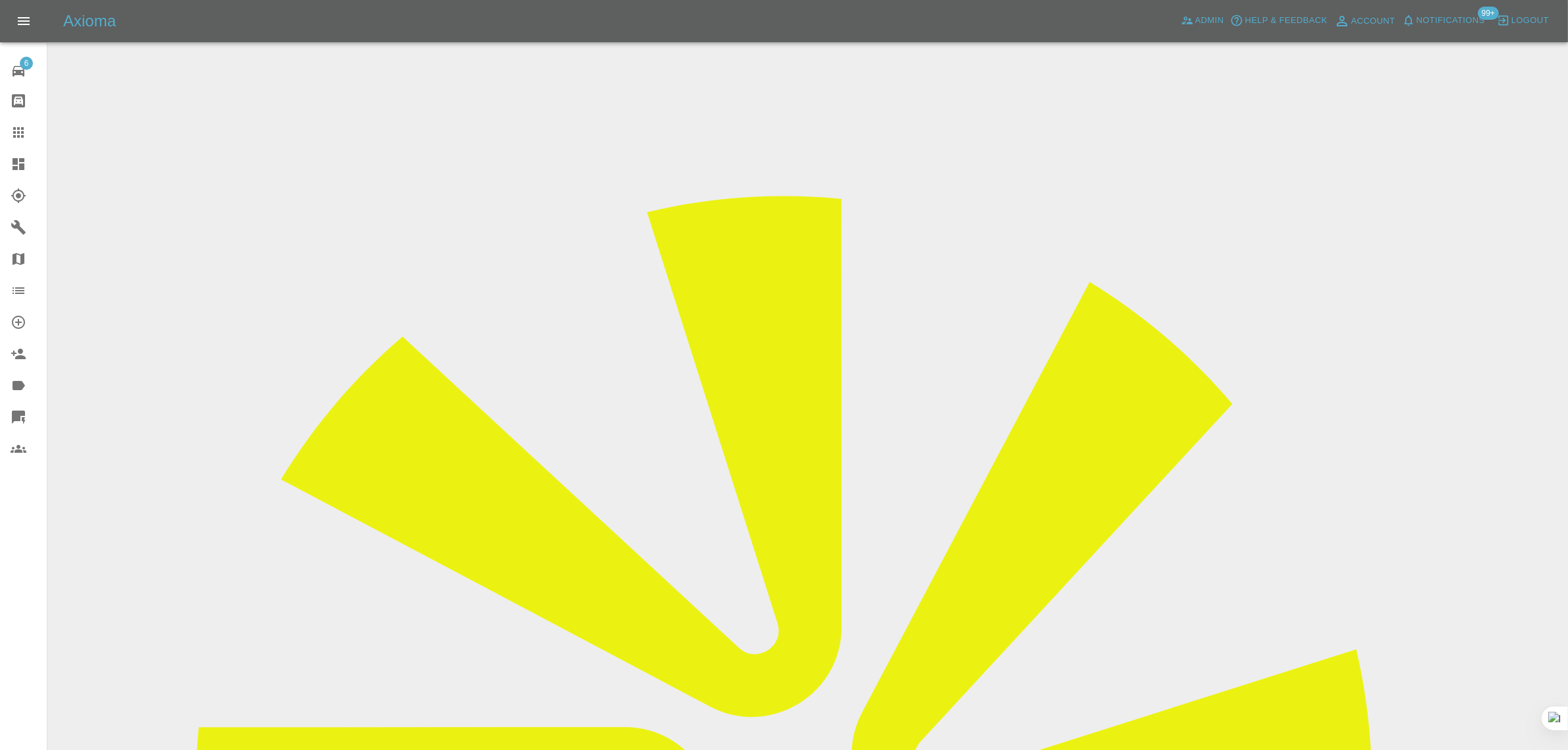
copy div "cristi.glavan@yahoo.com"
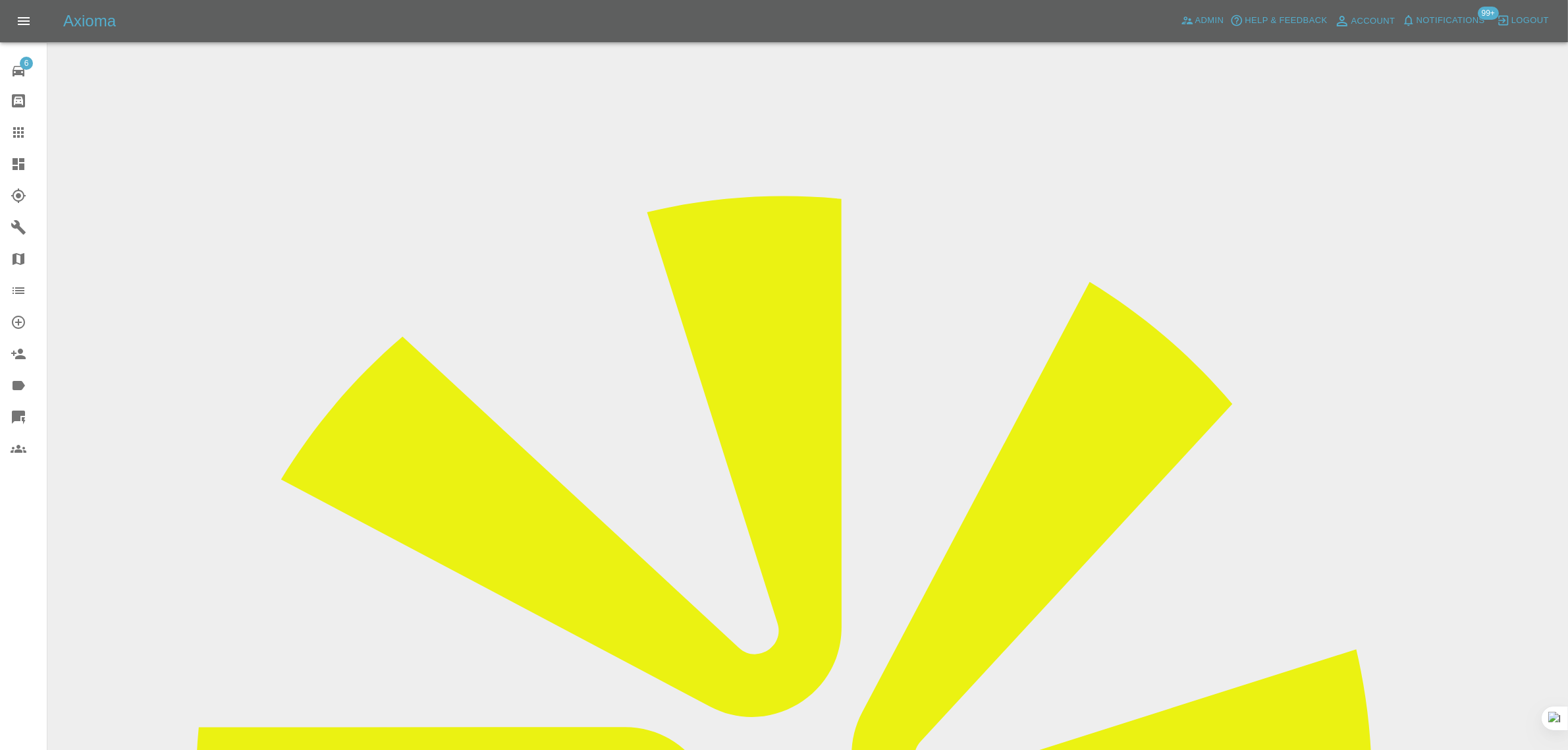
click at [25, 135] on icon at bounding box center [18, 132] width 16 height 16
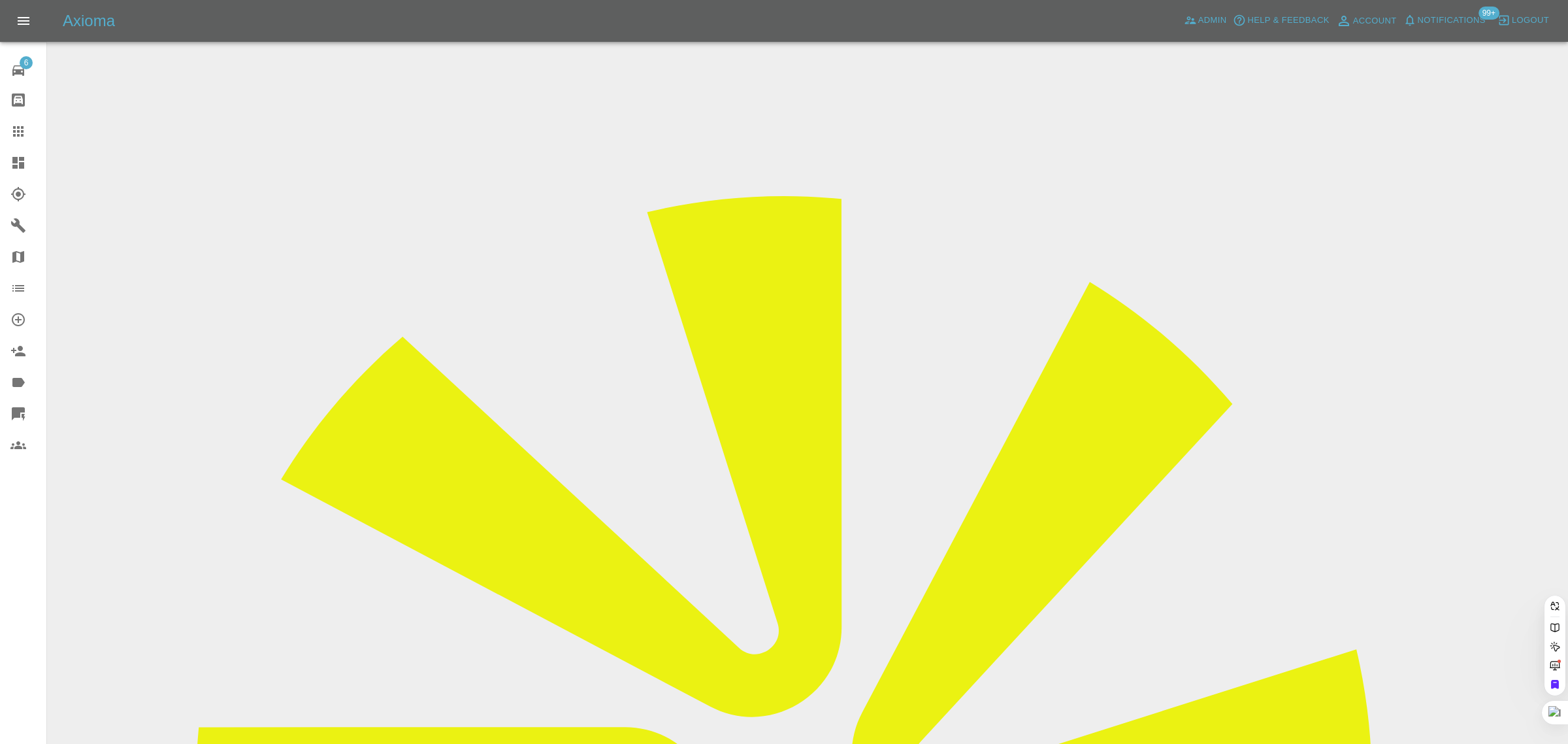
paste input "ladyjanevtaylor@gmail.com"
type input "ladyjanevtaylor@gmail.com"
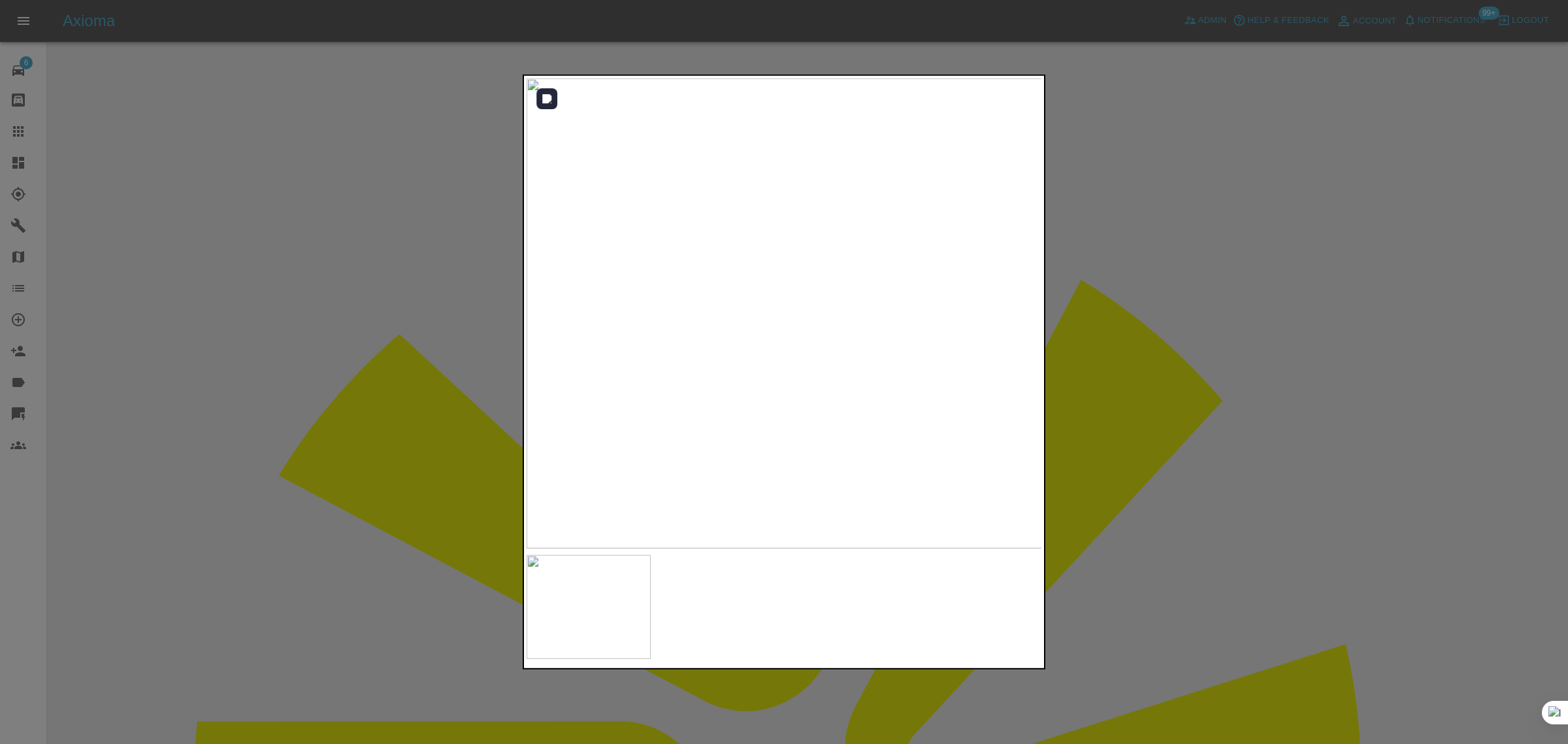
click at [1026, 298] on img at bounding box center [785, 313] width 516 height 470
click at [1118, 305] on div at bounding box center [784, 372] width 1568 height 744
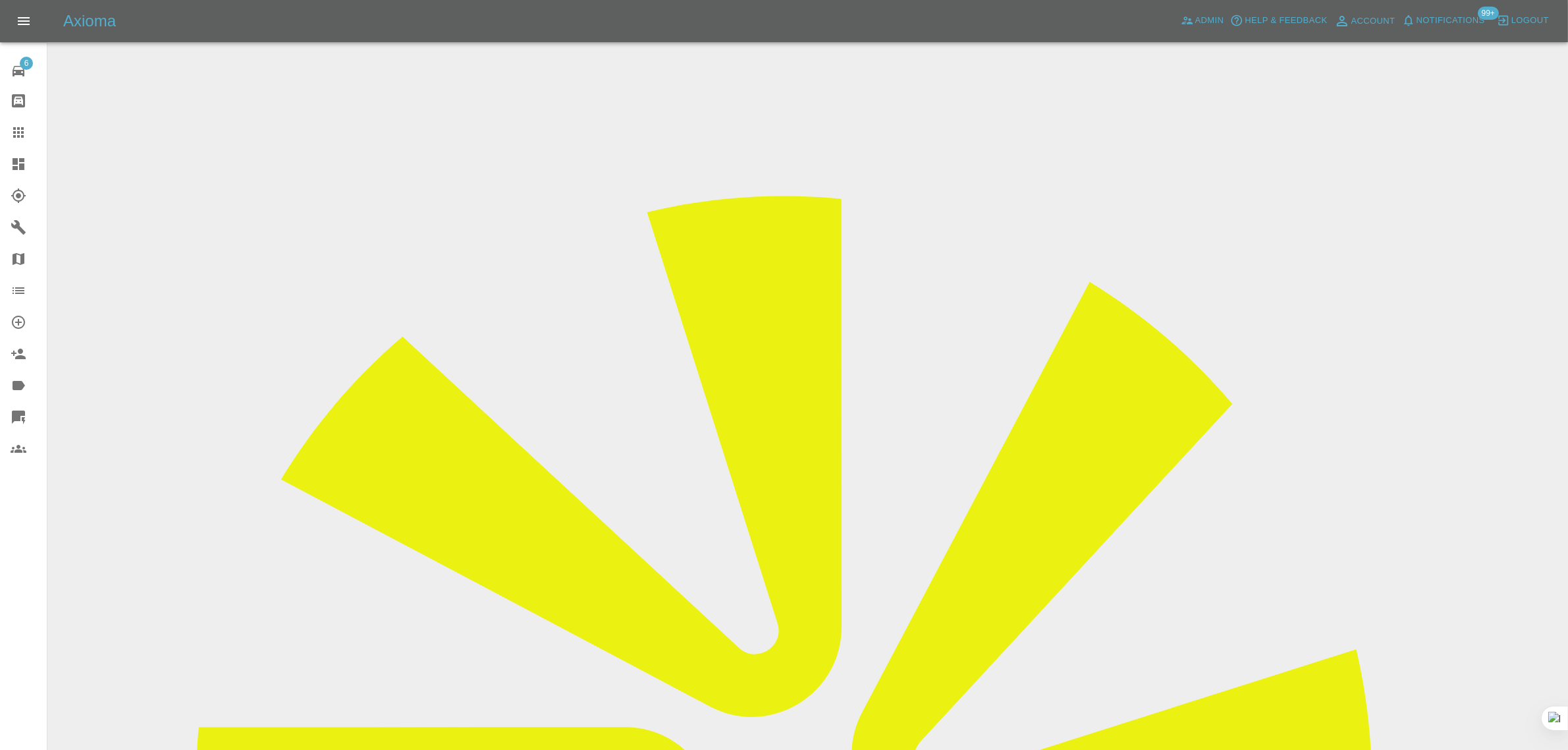
click at [0, 0] on input "Choose images" at bounding box center [0, 0] width 0 height 0
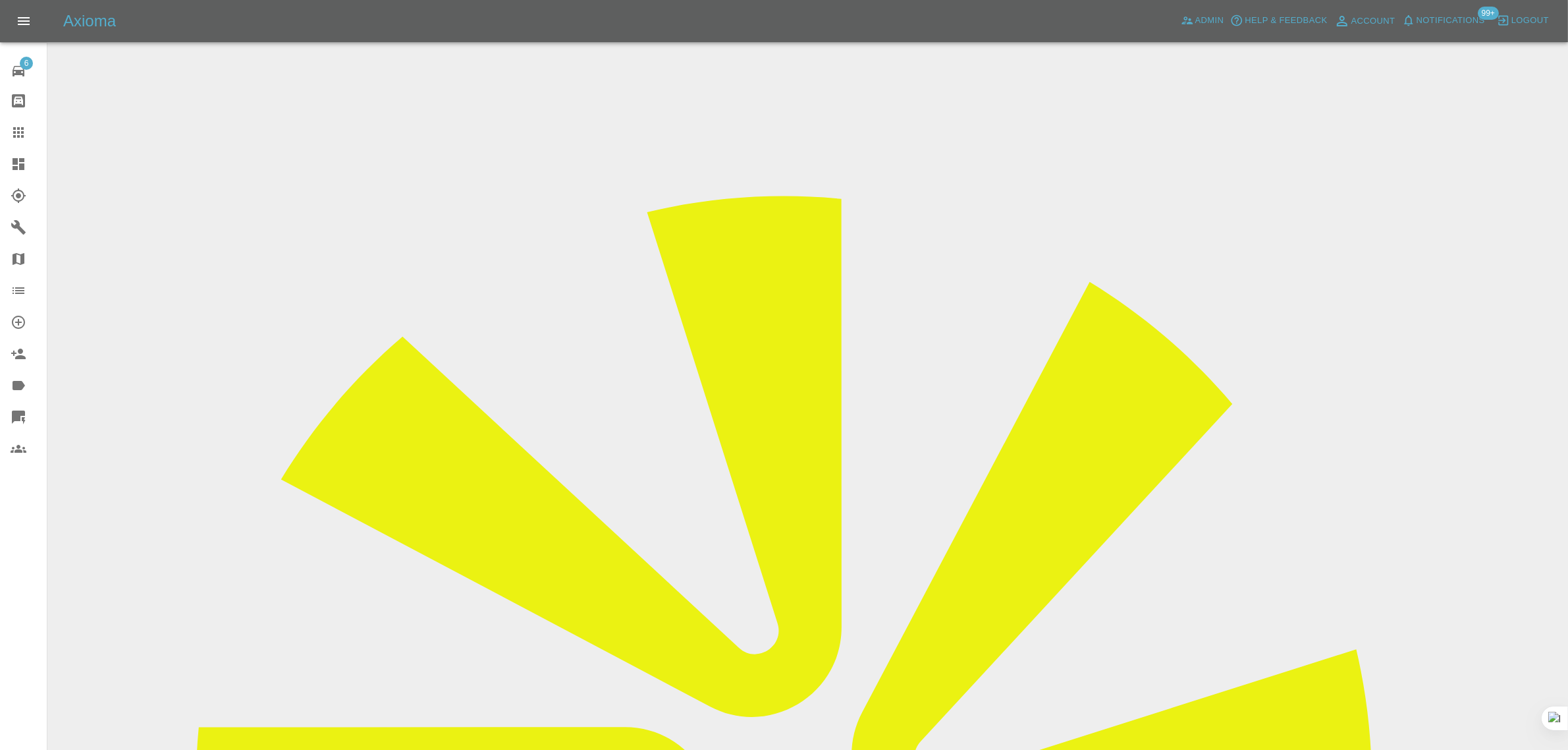
click at [20, 130] on icon at bounding box center [18, 132] width 16 height 16
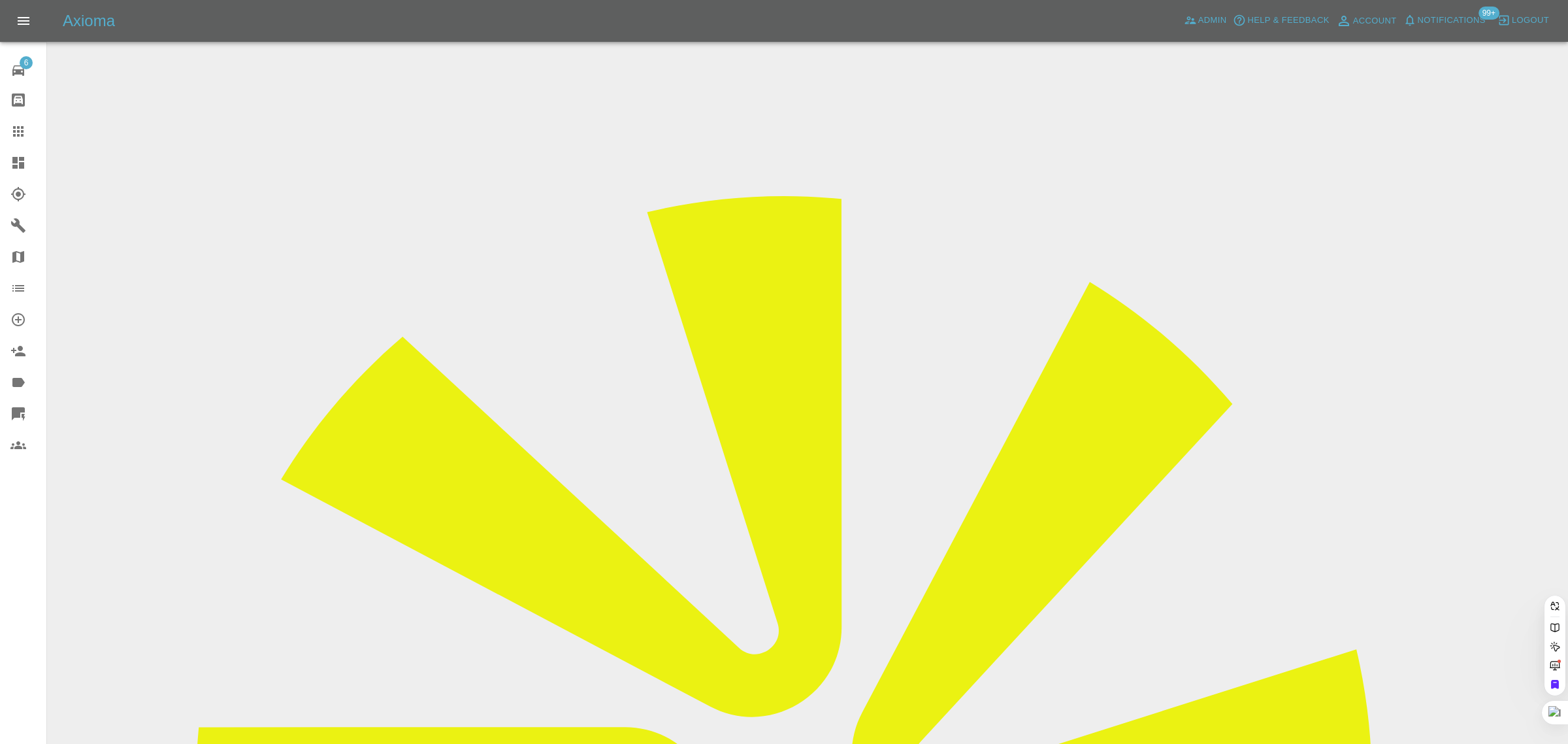
paste input "ron.green1000@hotmail.com"
type input "ron.green1000@hotmail.co"
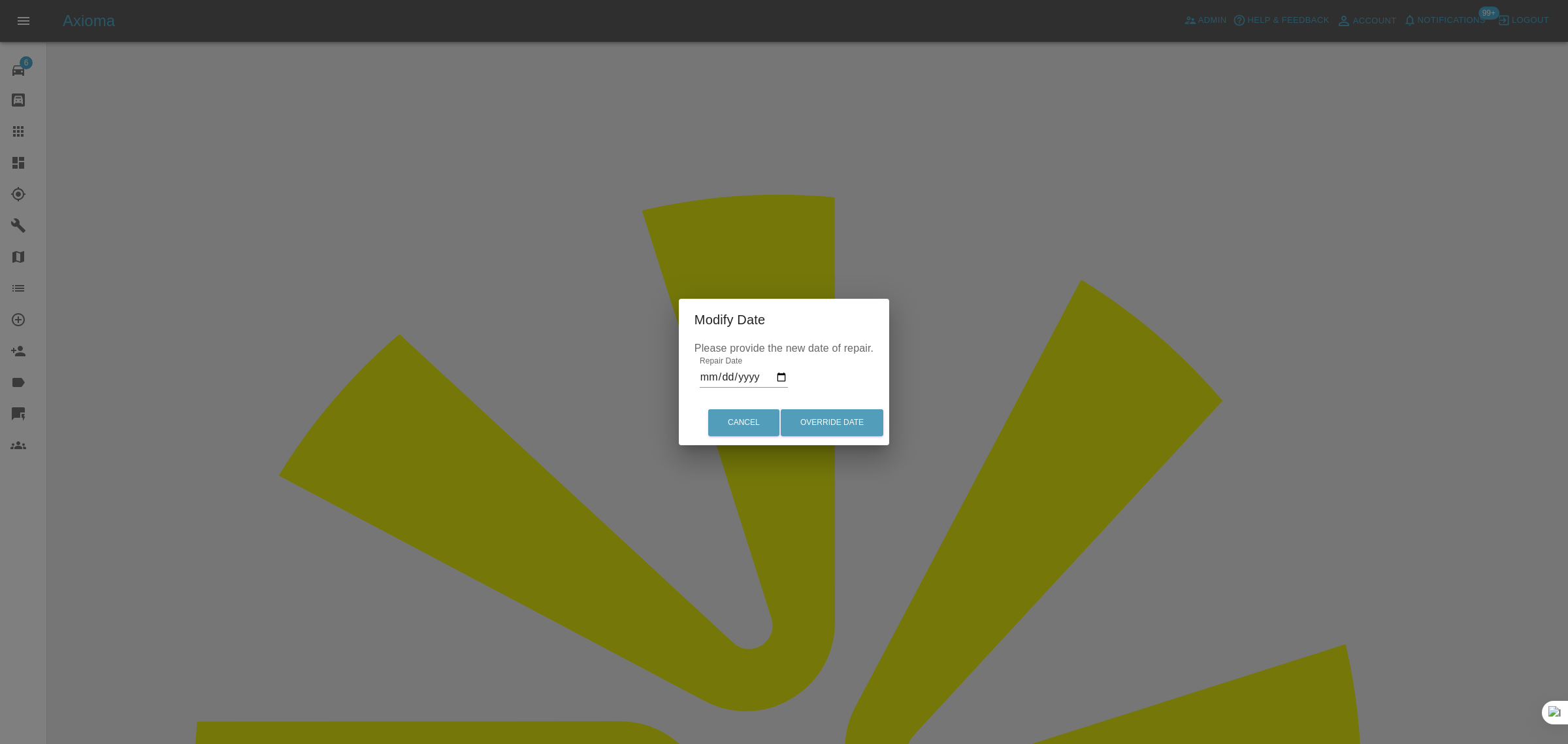
click at [781, 376] on input "2025-08-11" at bounding box center [743, 377] width 88 height 21
type input "2025-08-18"
click at [830, 432] on button "Override Date" at bounding box center [832, 422] width 103 height 27
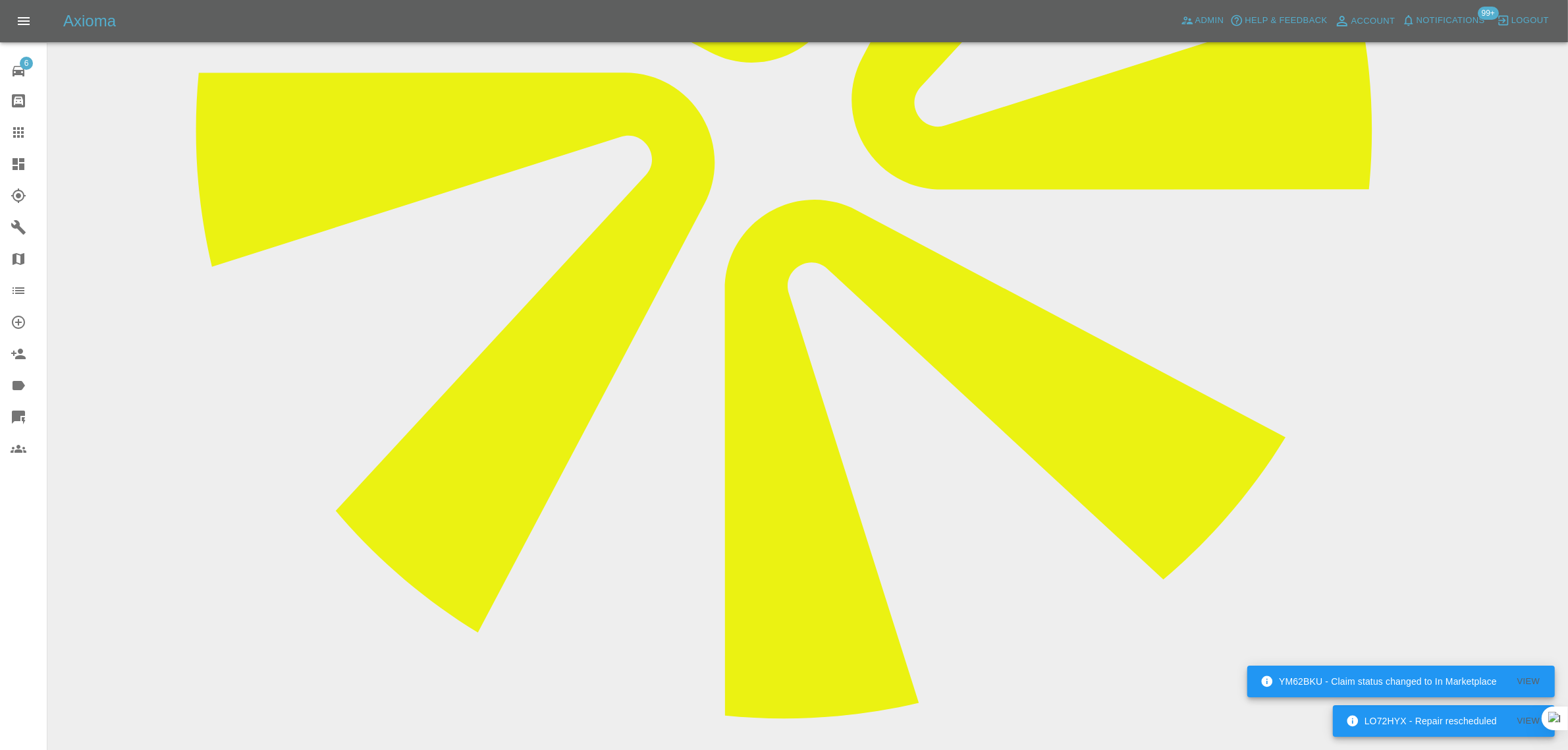
scroll to position [659, 0]
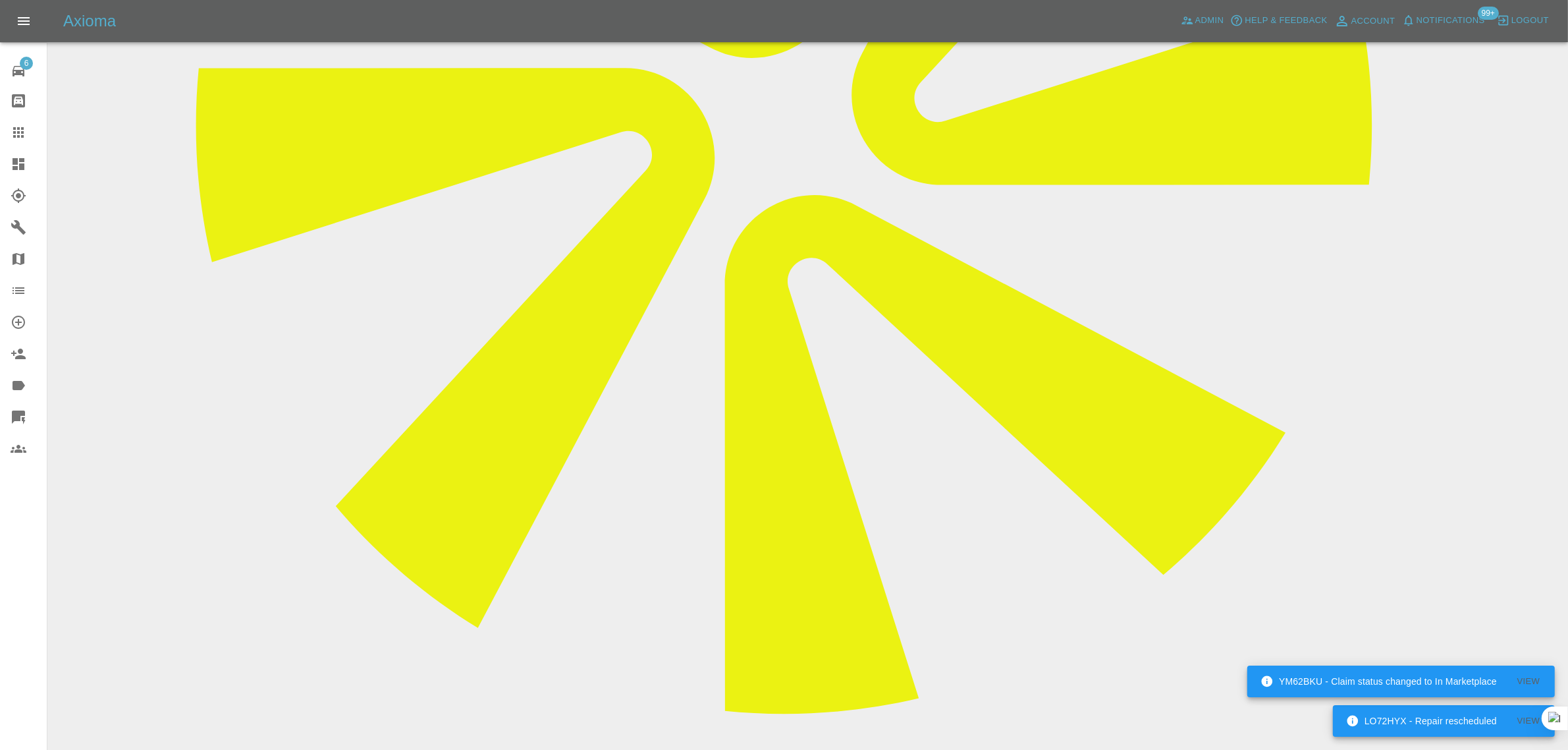
paste textarea "Yes I was in contact with Wayne yesterday and we re scheduled the appointment f…"
type textarea "Yes I was in contact with Wayne yesterday and we re scheduled the appointment f…"
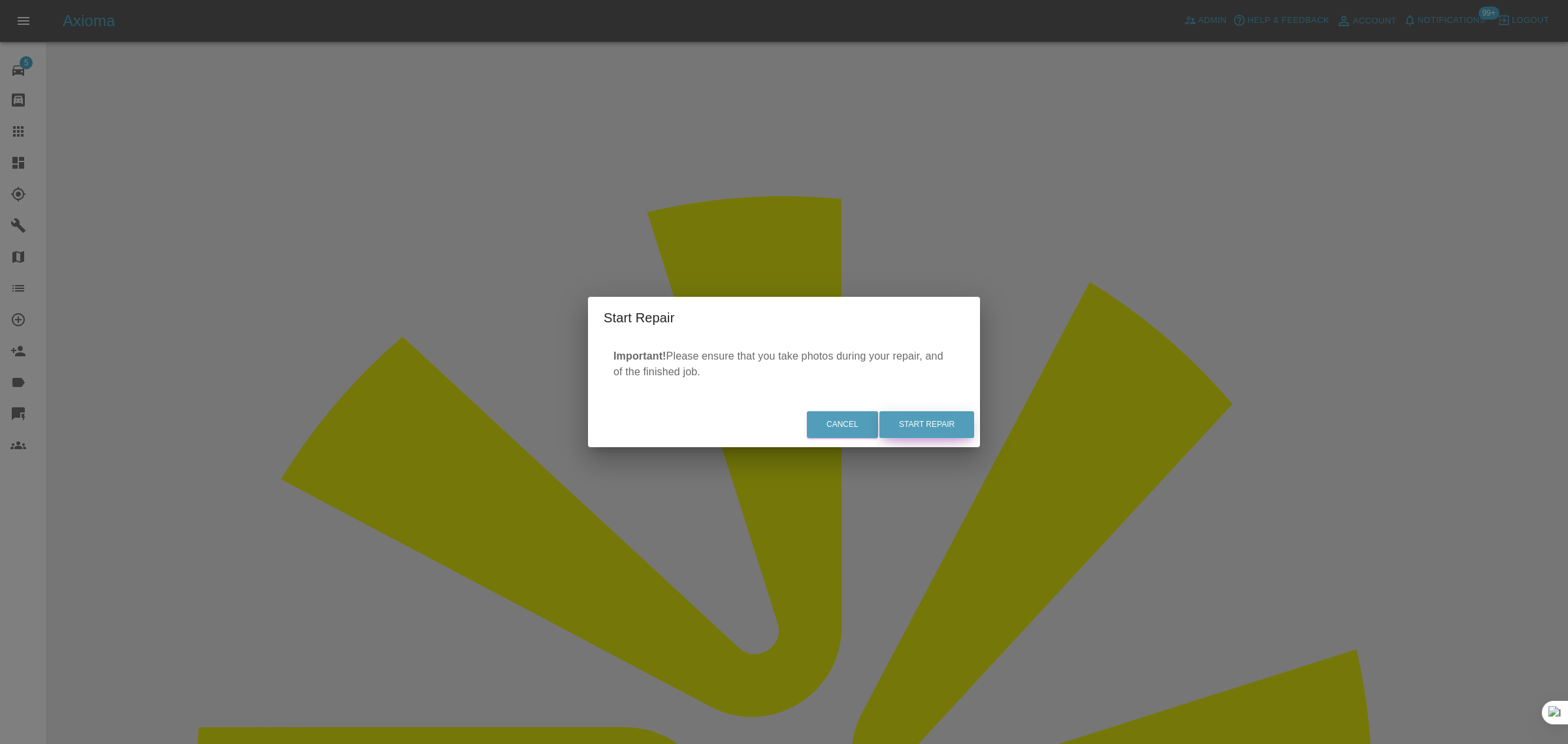
click at [915, 423] on button "Start Repair" at bounding box center [926, 424] width 95 height 27
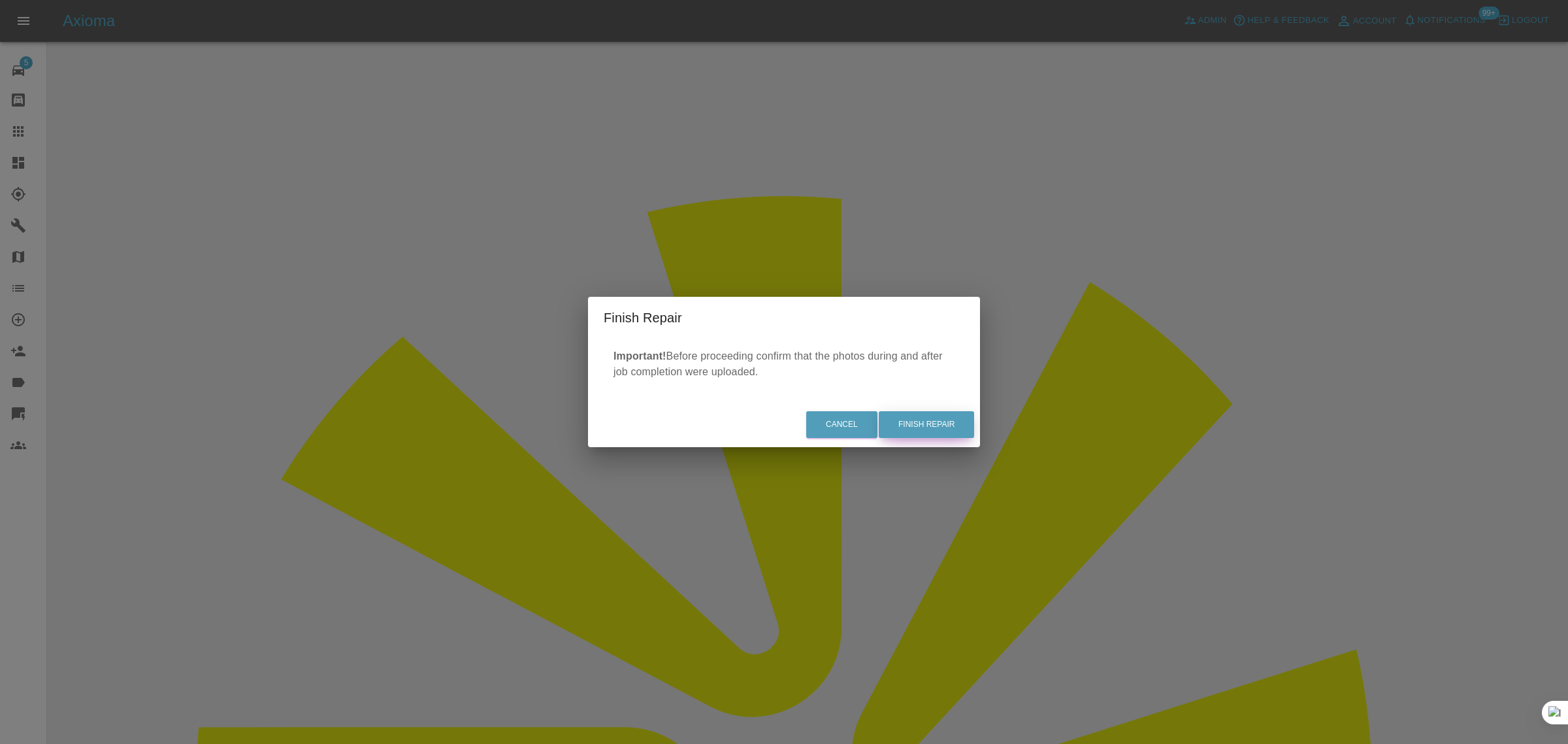
click at [915, 437] on button "Finish Repair" at bounding box center [926, 424] width 95 height 27
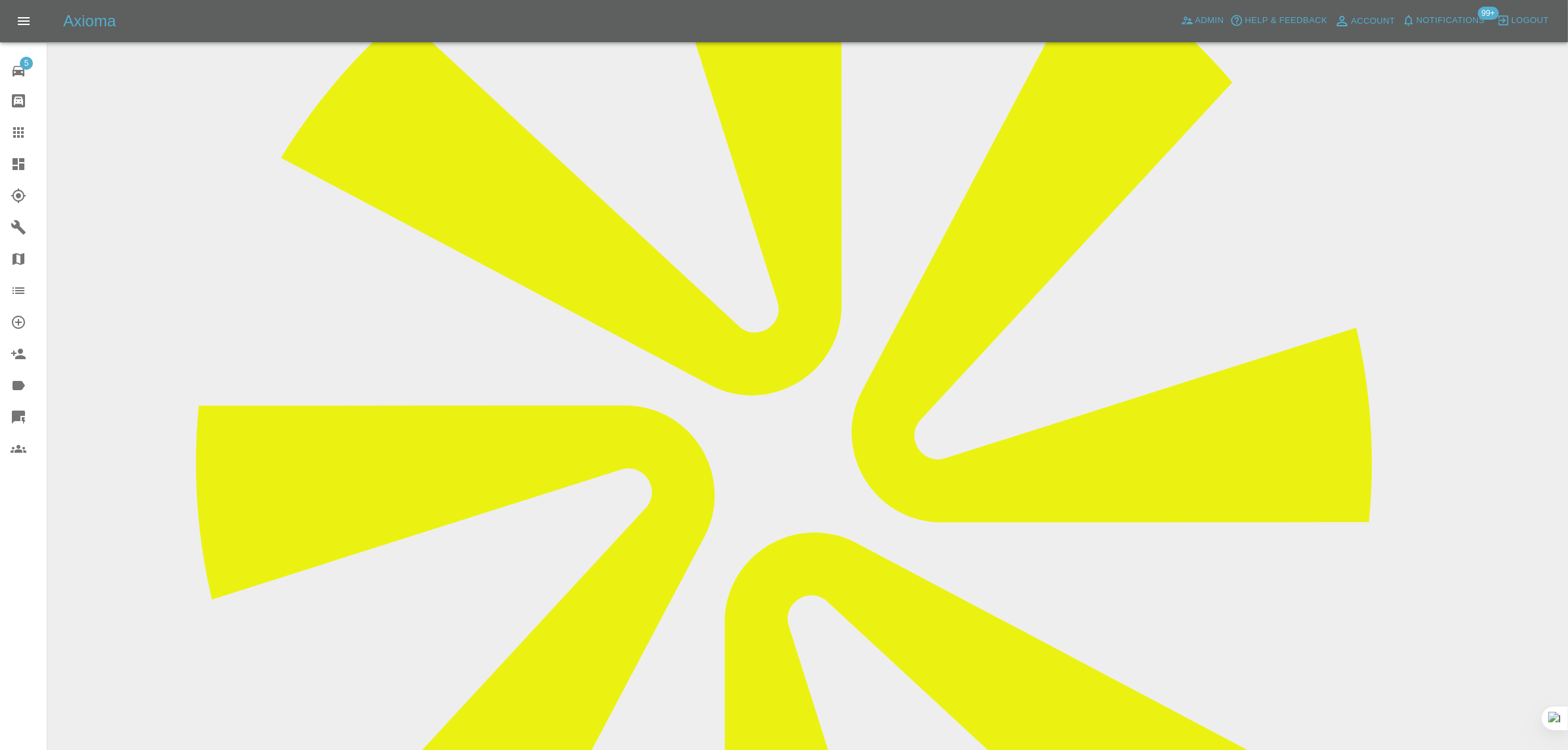
scroll to position [320, 0]
